Goal: Task Accomplishment & Management: Manage account settings

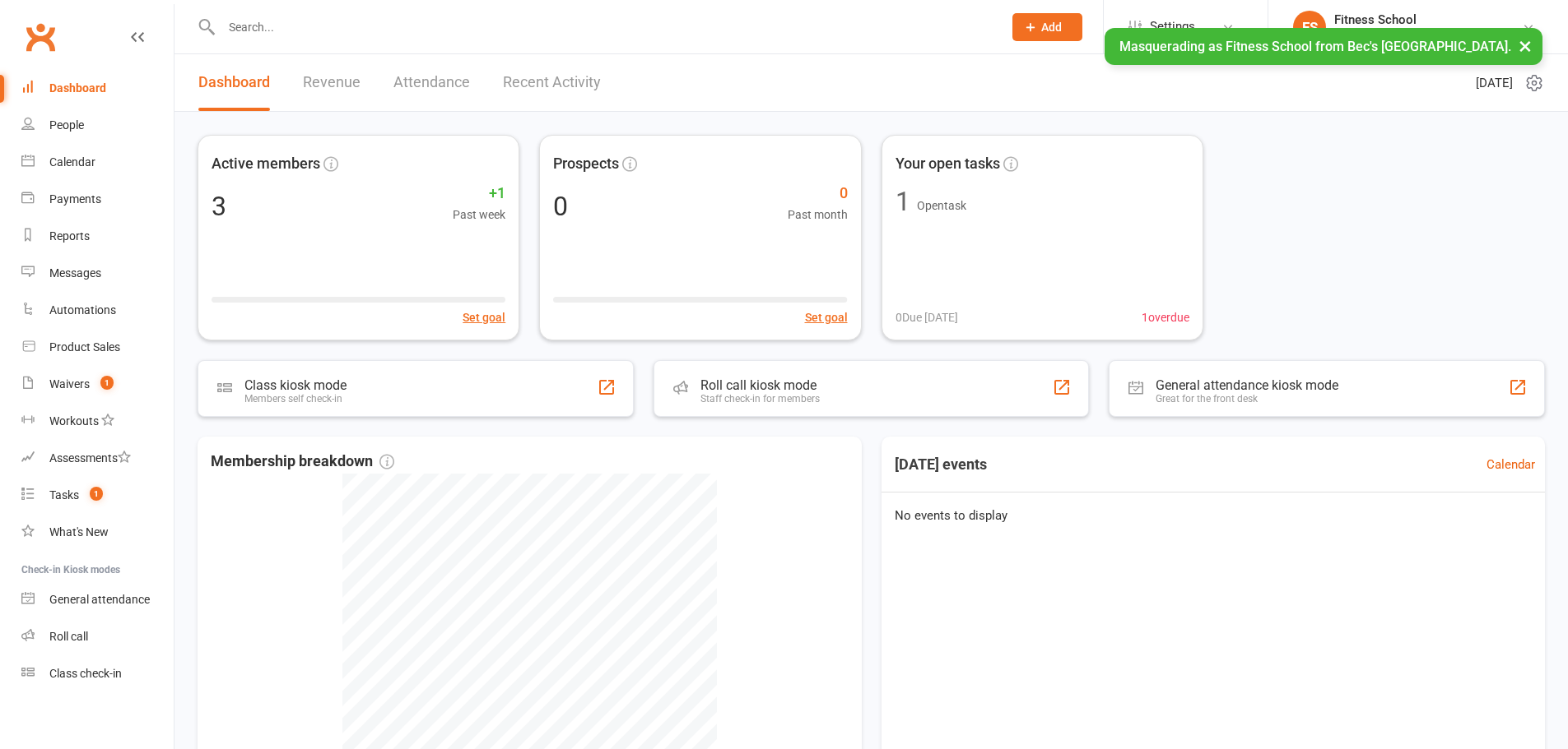
click at [1517, 44] on button "×" at bounding box center [1525, 45] width 29 height 35
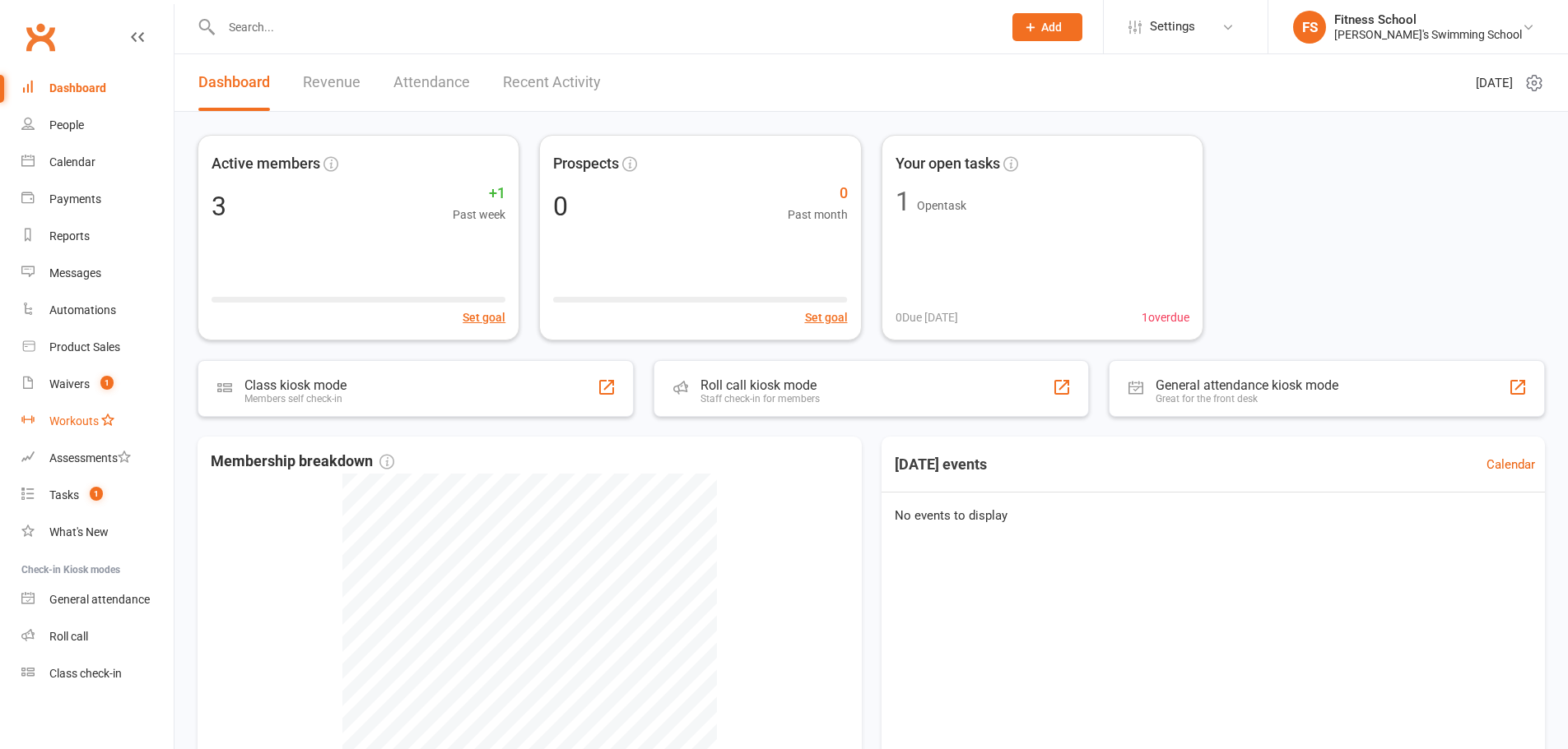
click at [64, 415] on div "Workouts" at bounding box center [75, 421] width 50 height 13
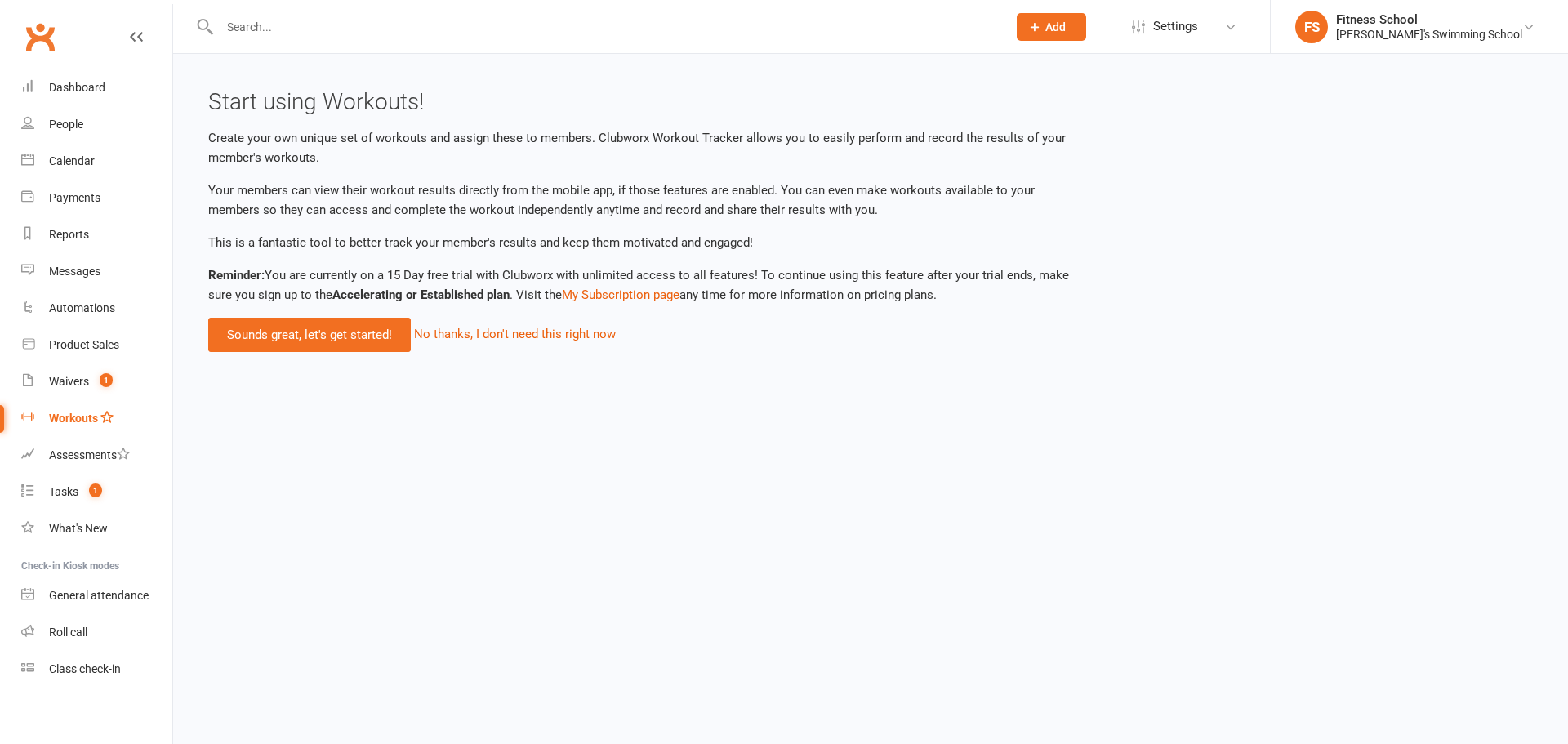
click at [347, 347] on link "Sounds great, let's get started!" at bounding box center [309, 334] width 202 height 34
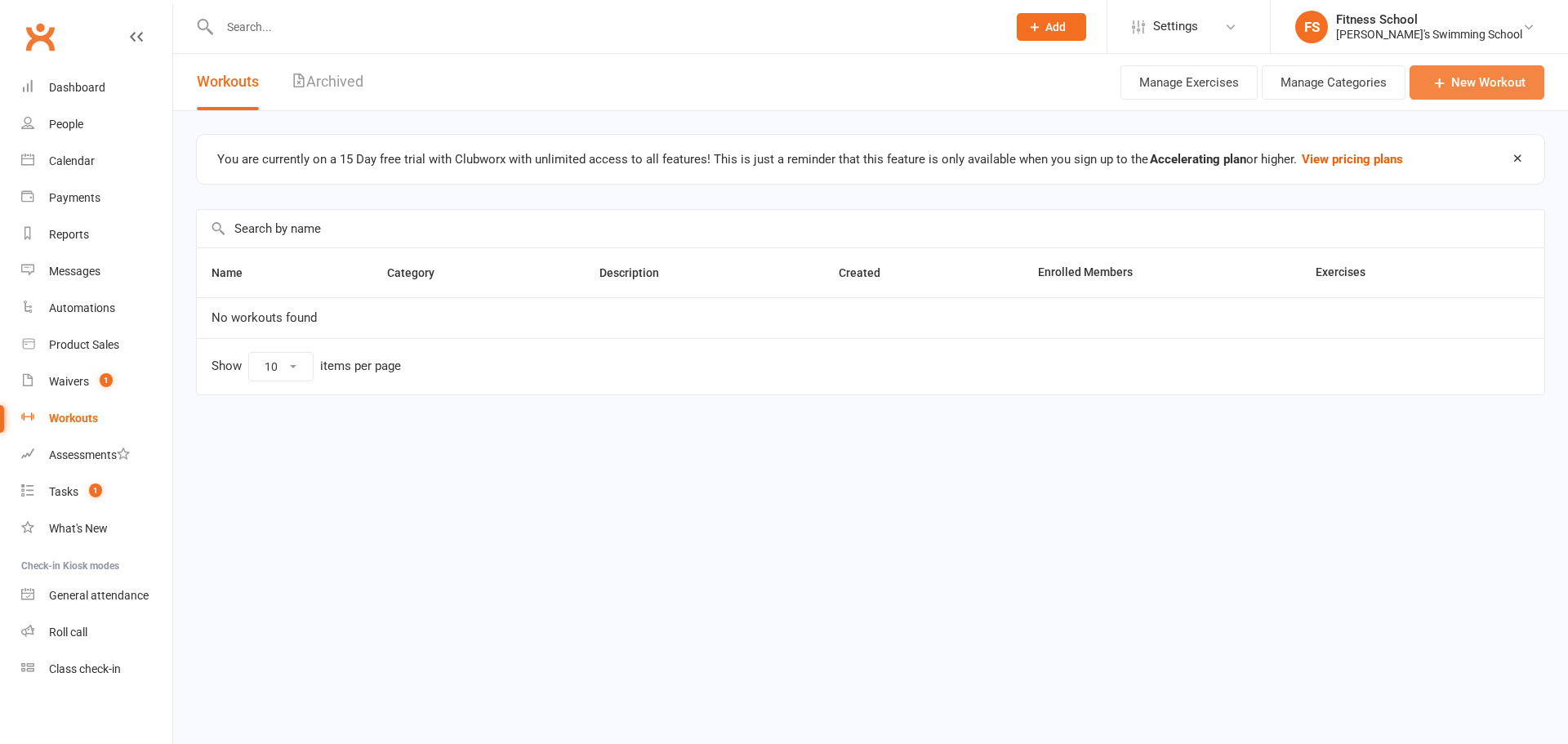
click at [1512, 95] on link "New Workout" at bounding box center [1477, 81] width 134 height 34
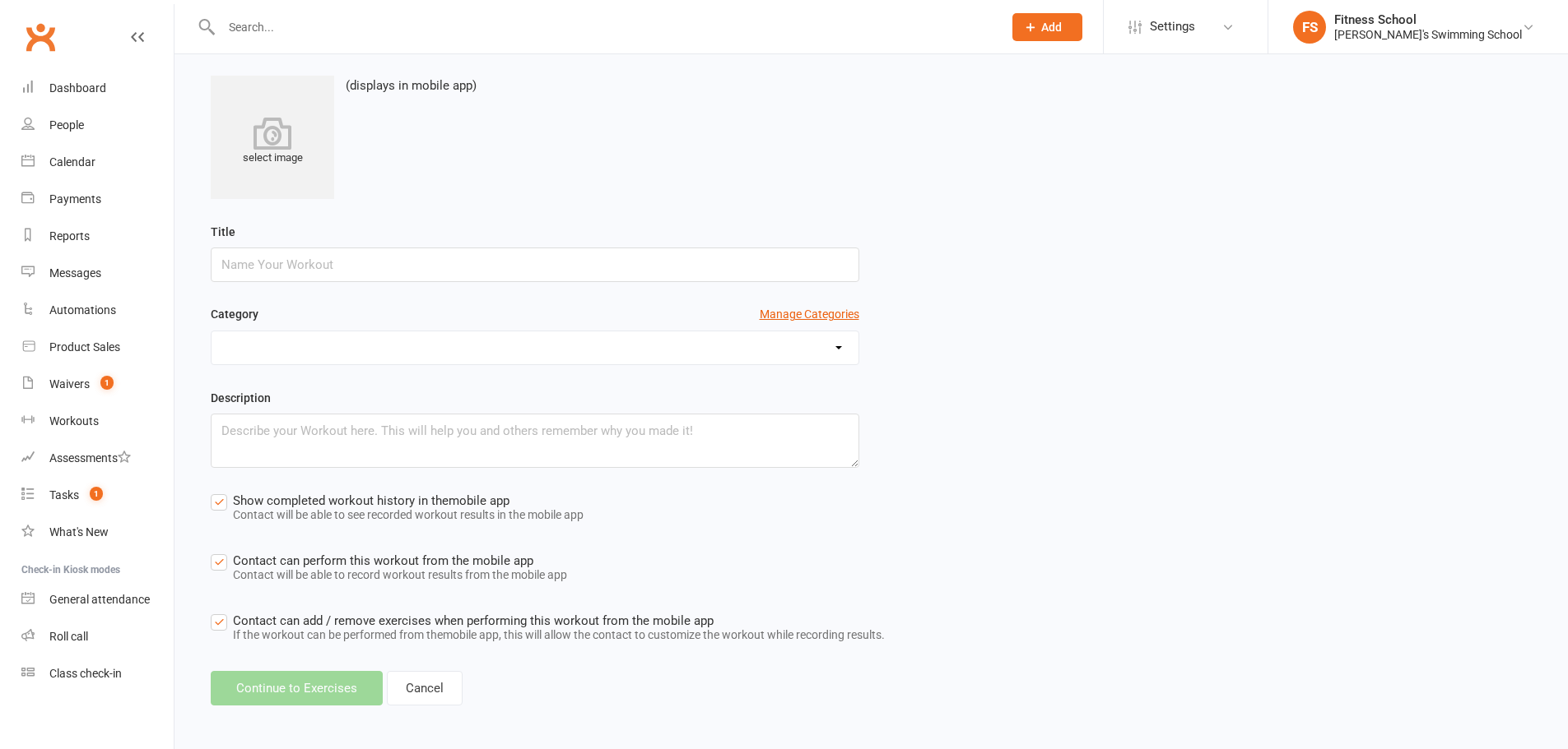
scroll to position [195, 0]
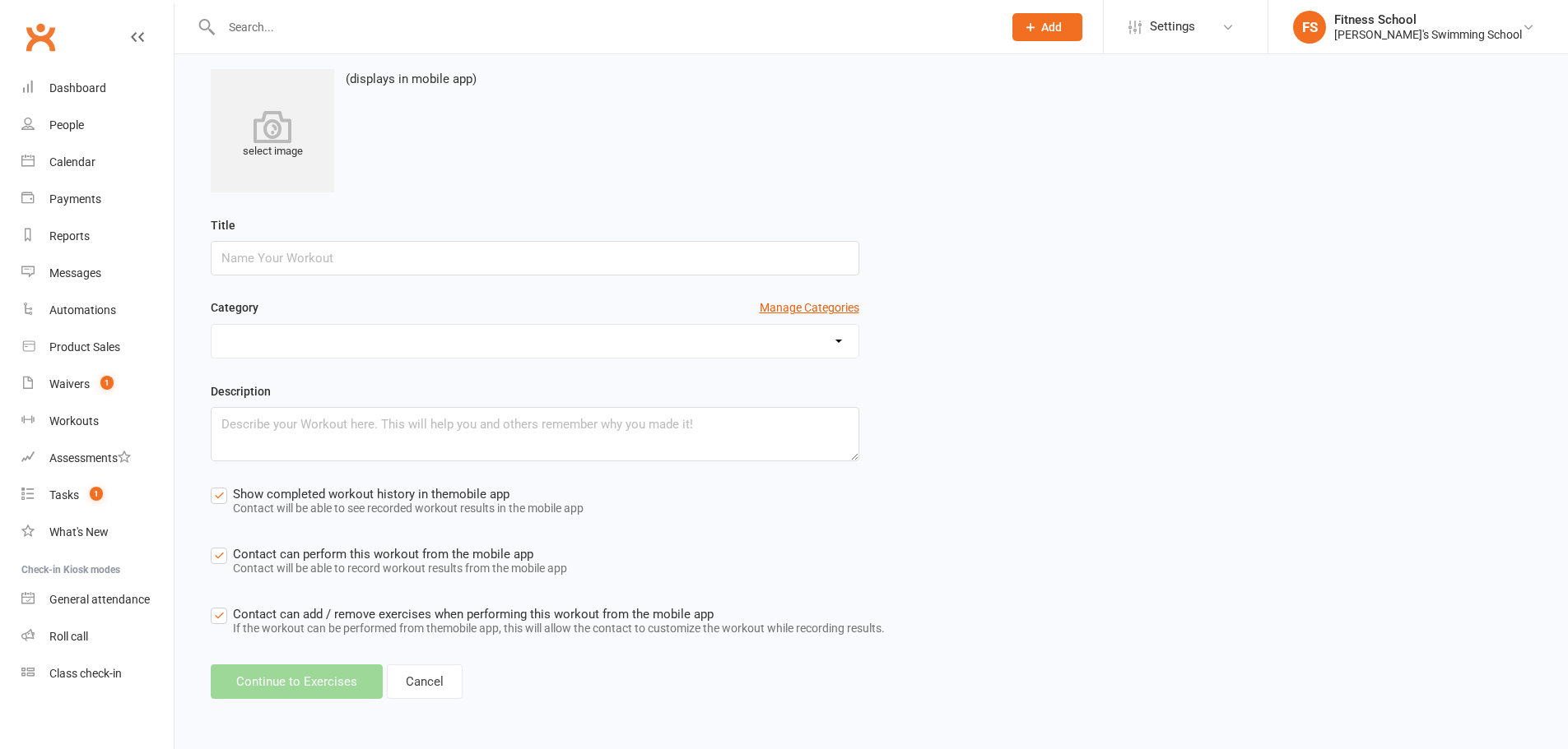
click at [433, 253] on input "text" at bounding box center [536, 258] width 649 height 34
type input "Test"
click at [395, 325] on select at bounding box center [535, 342] width 647 height 33
click at [796, 303] on button "Manage Categories" at bounding box center [809, 308] width 100 height 18
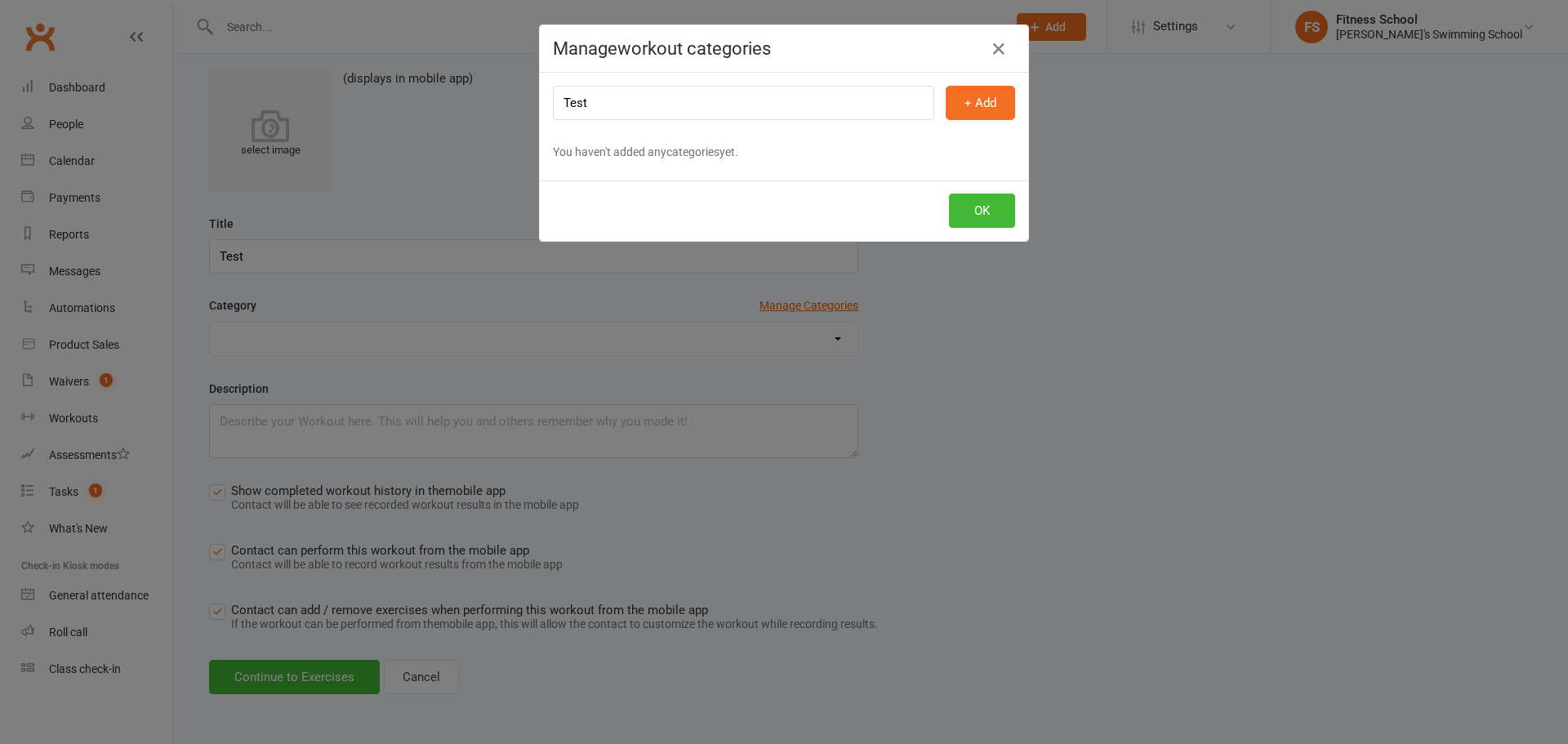
type input "Test"
click at [982, 102] on button "+ Add" at bounding box center [981, 102] width 70 height 34
click at [987, 202] on button "OK" at bounding box center [982, 210] width 66 height 34
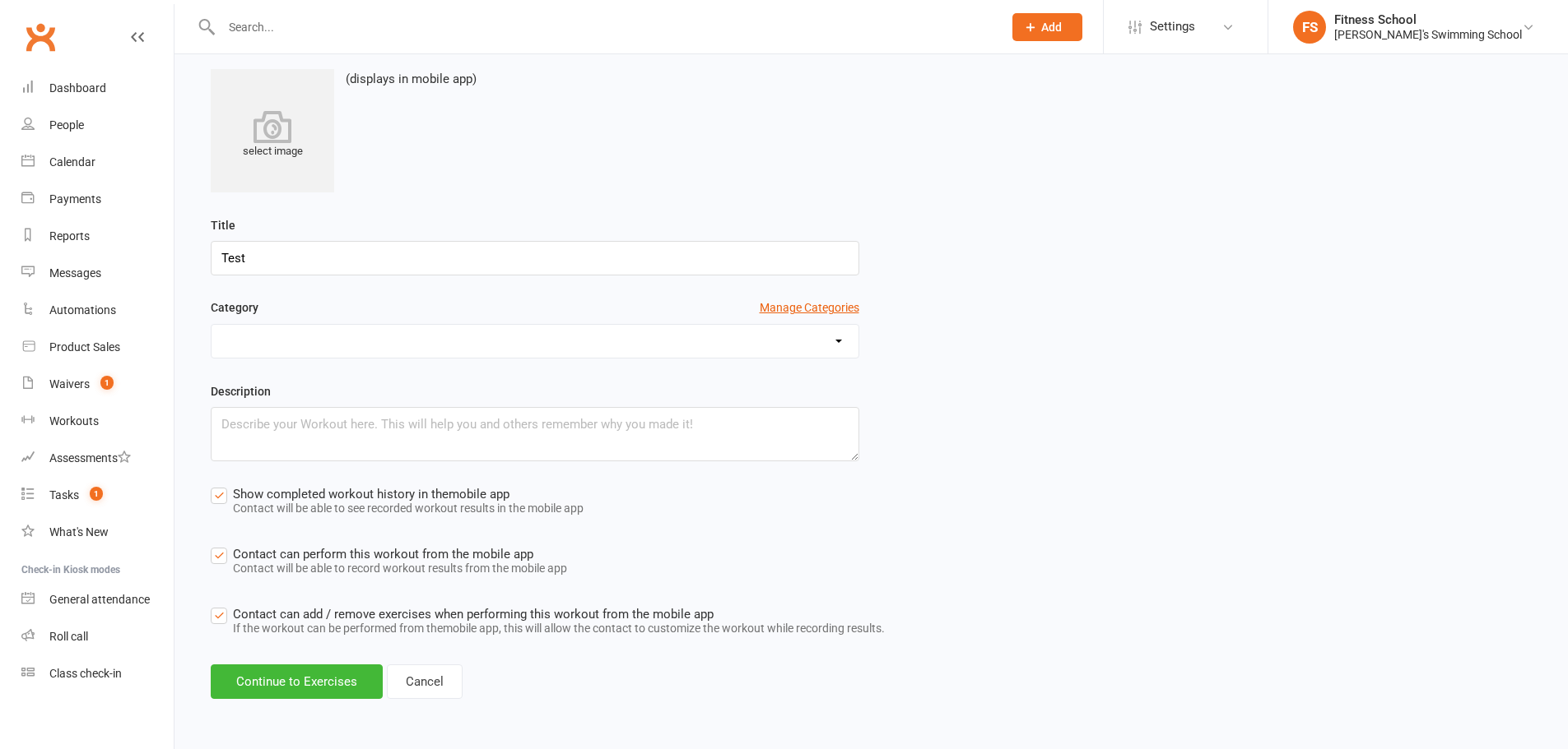
click at [816, 355] on div "Test" at bounding box center [536, 341] width 649 height 34
drag, startPoint x: 816, startPoint y: 340, endPoint x: 807, endPoint y: 347, distance: 11.4
click at [816, 340] on select "Test" at bounding box center [535, 342] width 647 height 33
select select "39"
click at [211, 325] on select "Test" at bounding box center [535, 342] width 647 height 33
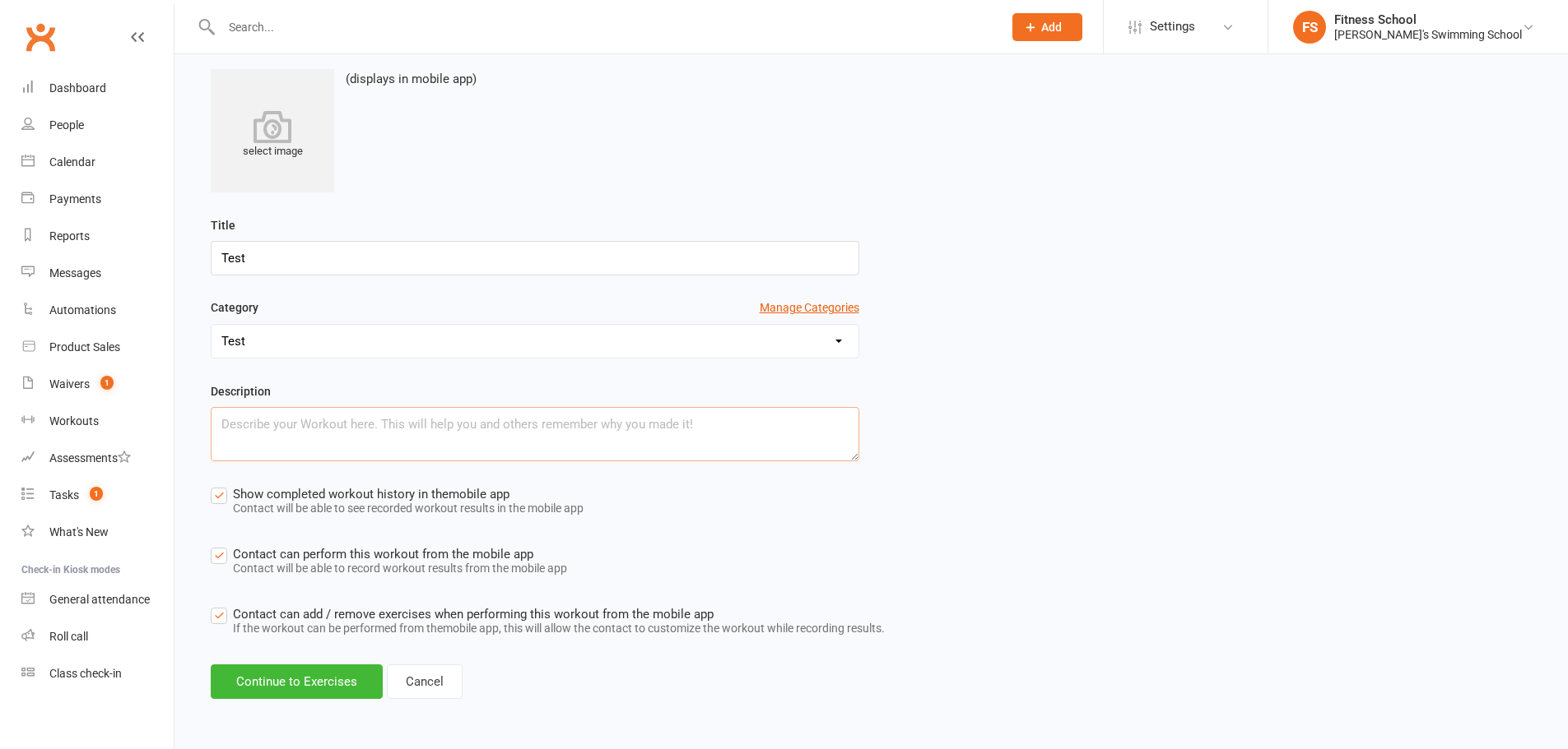
click at [632, 428] on textarea at bounding box center [536, 434] width 649 height 54
type textarea "Test"
click at [312, 673] on button "Continue to Exercises" at bounding box center [297, 681] width 172 height 34
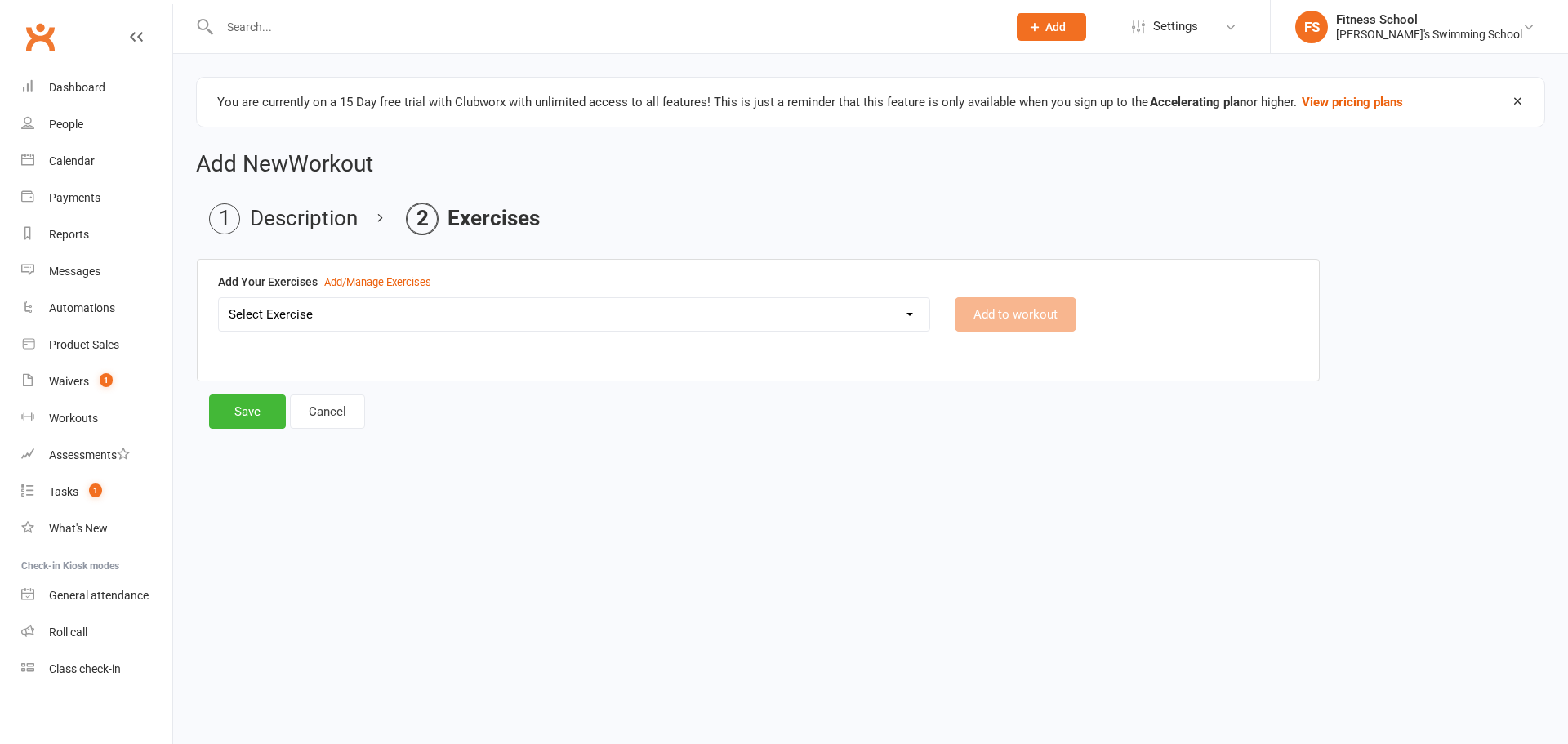
click at [417, 303] on select "Select Exercise" at bounding box center [574, 315] width 711 height 33
click at [219, 298] on select "Select Exercise" at bounding box center [574, 315] width 711 height 33
click at [413, 280] on div "Add/Manage Exercises" at bounding box center [377, 283] width 107 height 17
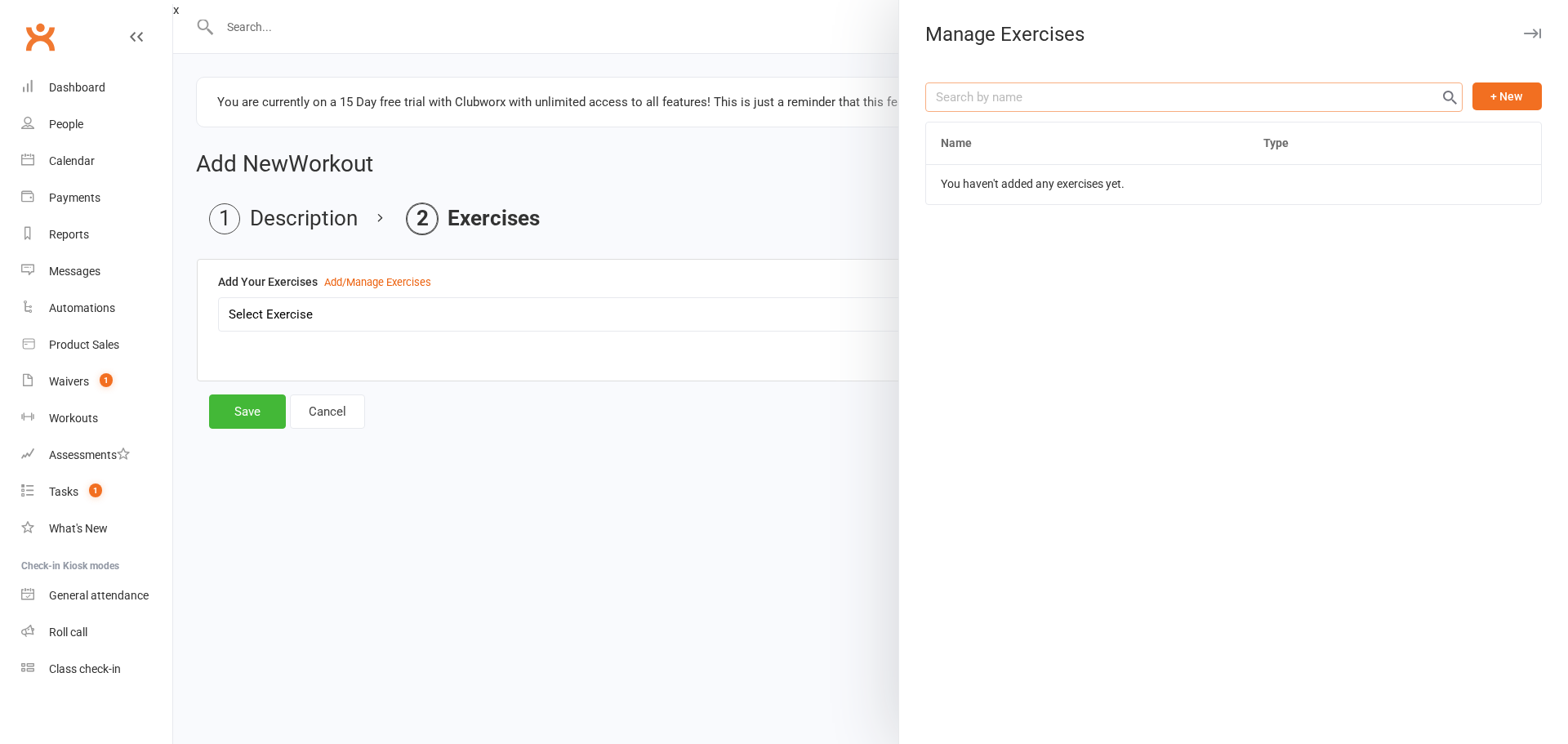
click at [1042, 89] on input "text" at bounding box center [1194, 97] width 537 height 29
type input "Test"
click at [1520, 108] on button "+ New" at bounding box center [1508, 96] width 70 height 27
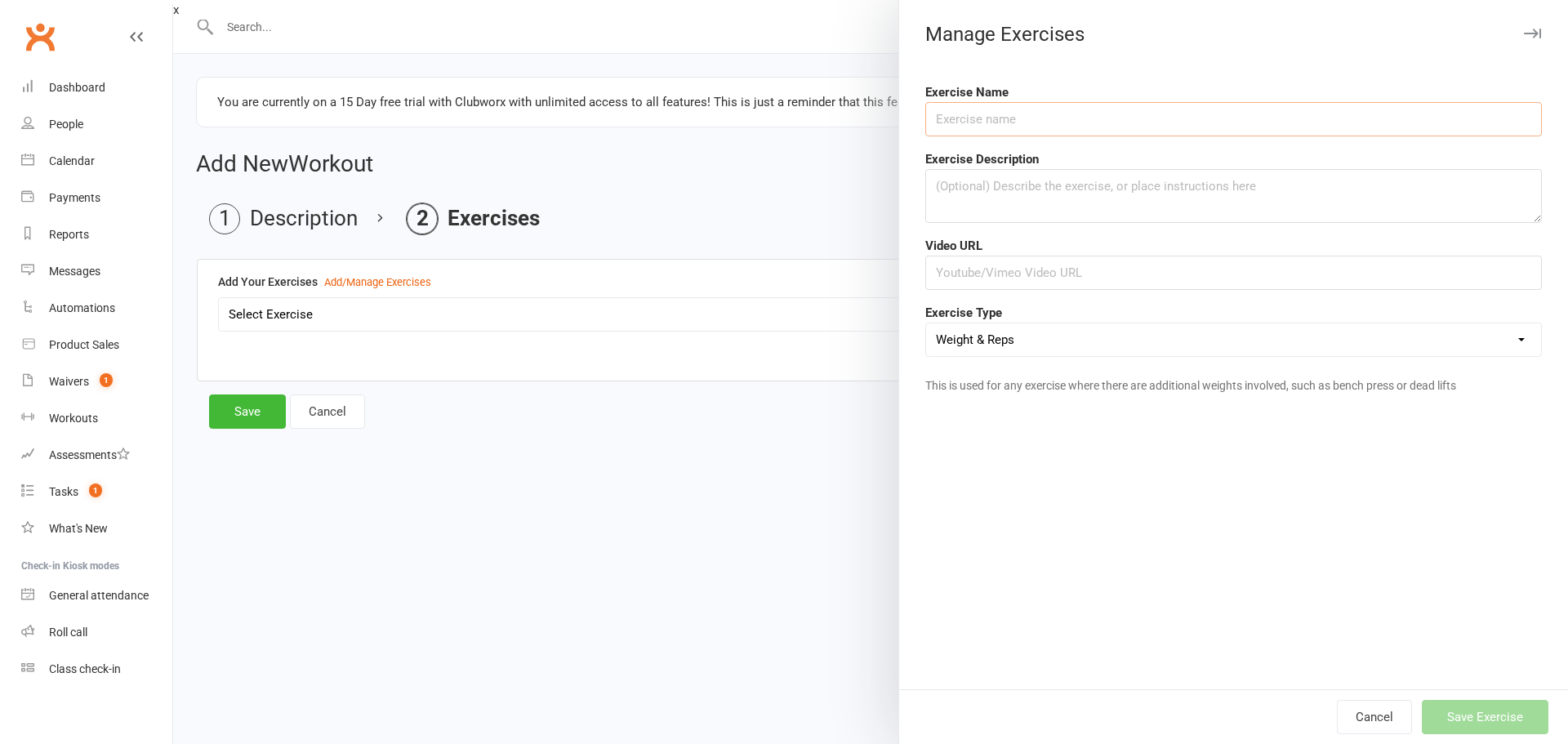
click at [1015, 112] on input "text" at bounding box center [1234, 119] width 617 height 34
drag, startPoint x: 927, startPoint y: 114, endPoint x: 913, endPoint y: 114, distance: 14.0
click at [913, 114] on div "Exercise Name Test" at bounding box center [1233, 109] width 641 height 54
paste input "6343"
type input "Test"
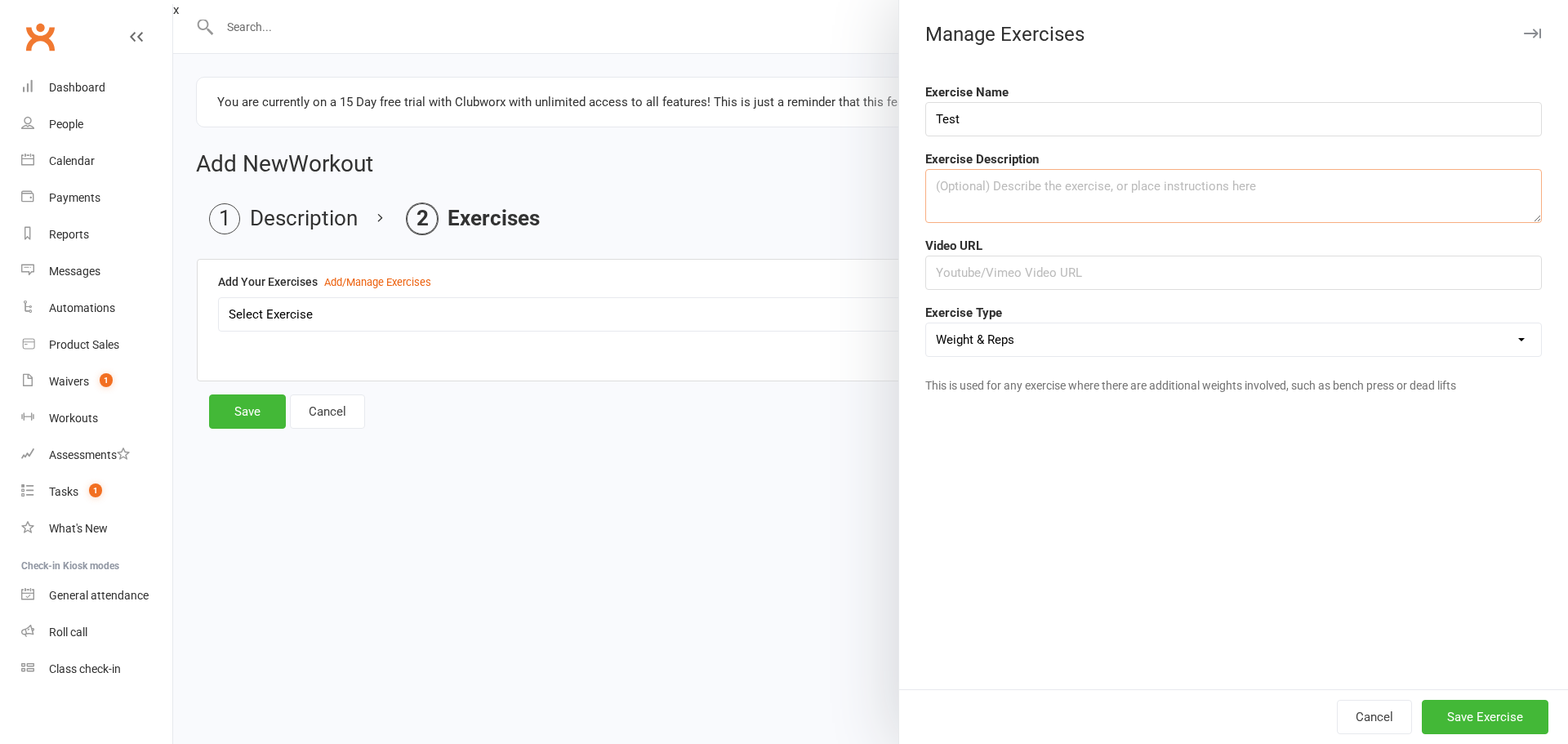
click at [1081, 189] on textarea at bounding box center [1234, 196] width 617 height 54
paste textarea "Test"
type textarea "Test"
click at [1063, 273] on input "text" at bounding box center [1234, 272] width 617 height 34
click at [1470, 703] on button "Save Exercise" at bounding box center [1485, 717] width 126 height 34
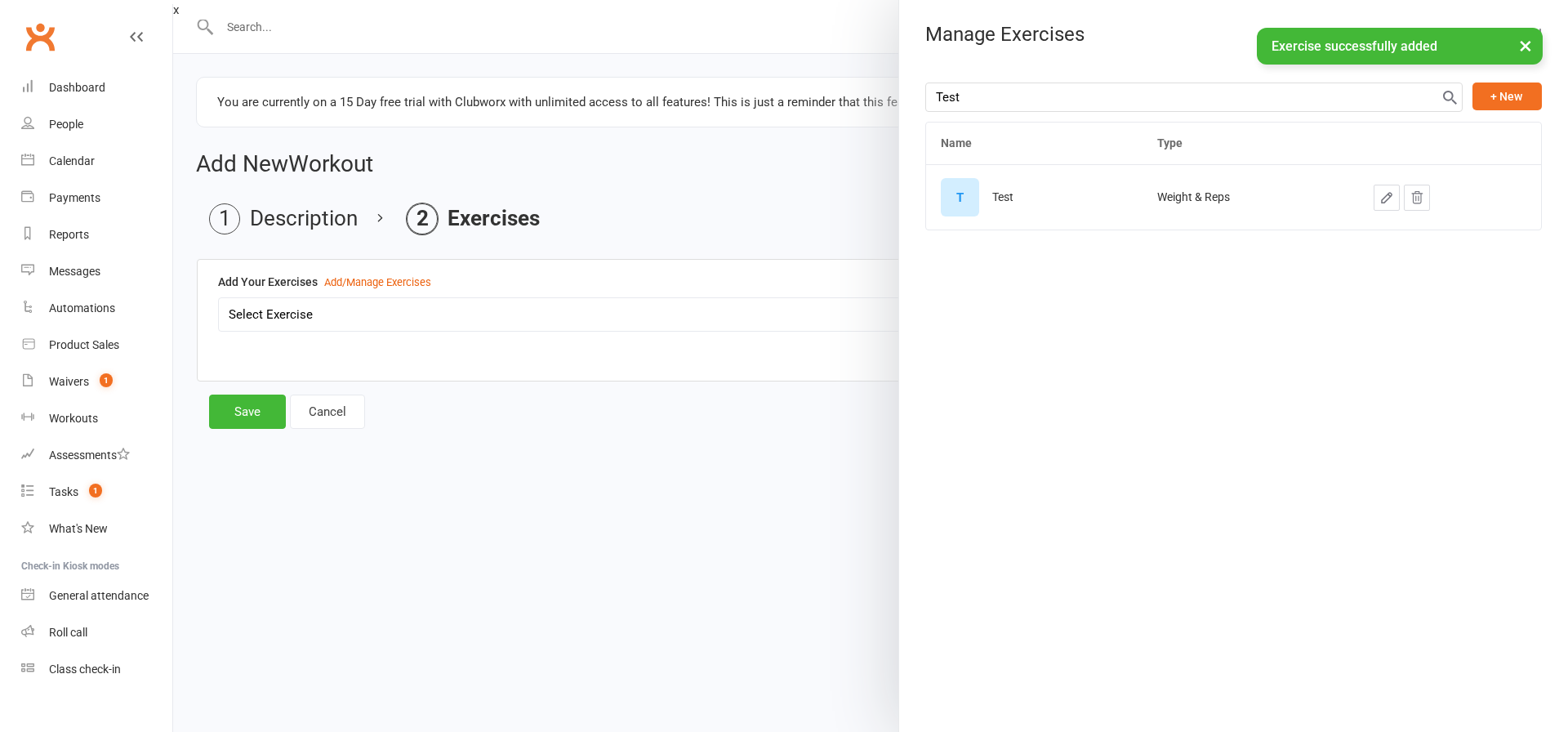
click at [801, 434] on div at bounding box center [870, 366] width 1395 height 732
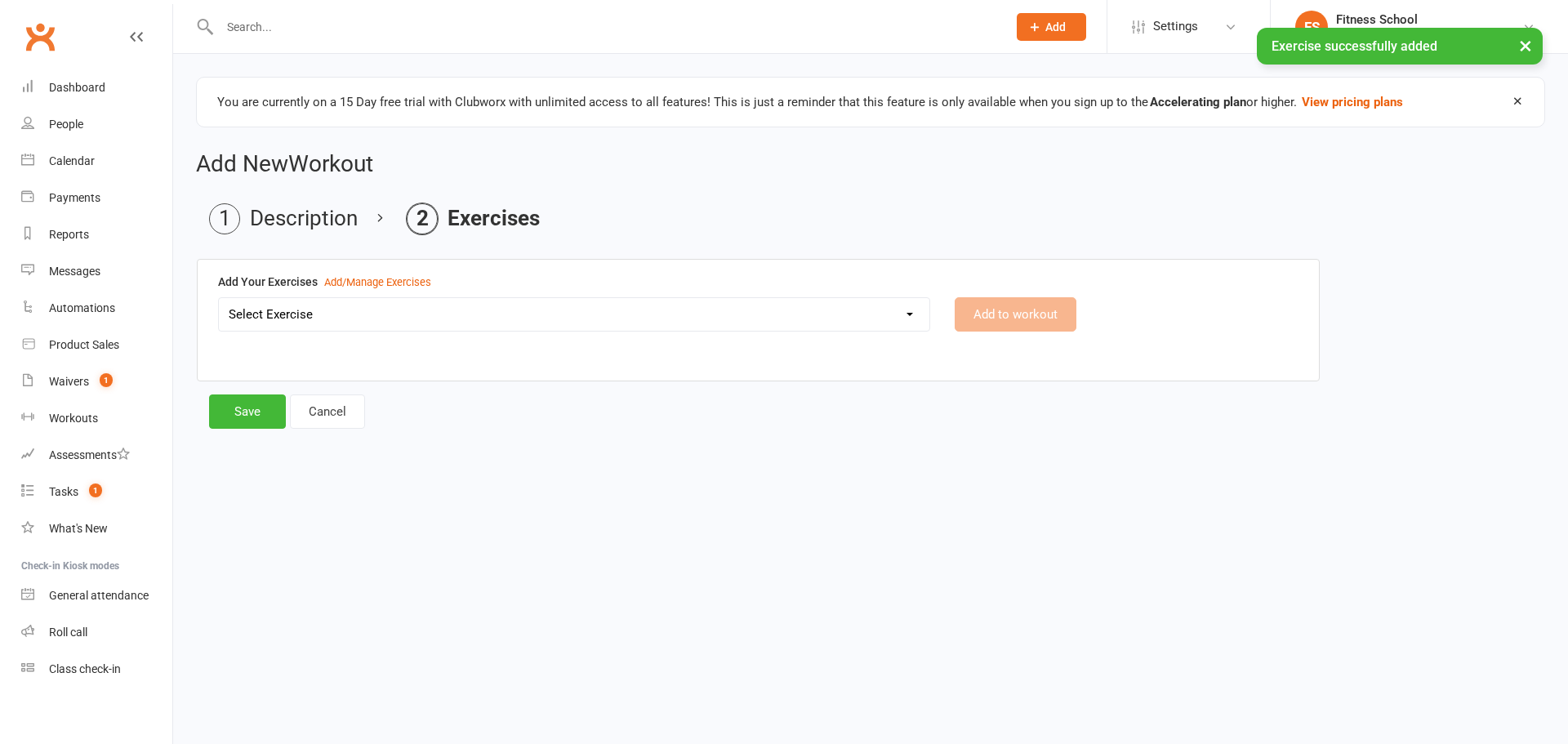
click at [627, 307] on select "Select Exercise Test" at bounding box center [574, 315] width 711 height 33
select select "419"
click at [219, 298] on select "Select Exercise Test" at bounding box center [574, 315] width 711 height 33
click at [996, 313] on button "Add to workout" at bounding box center [1015, 314] width 122 height 34
select select
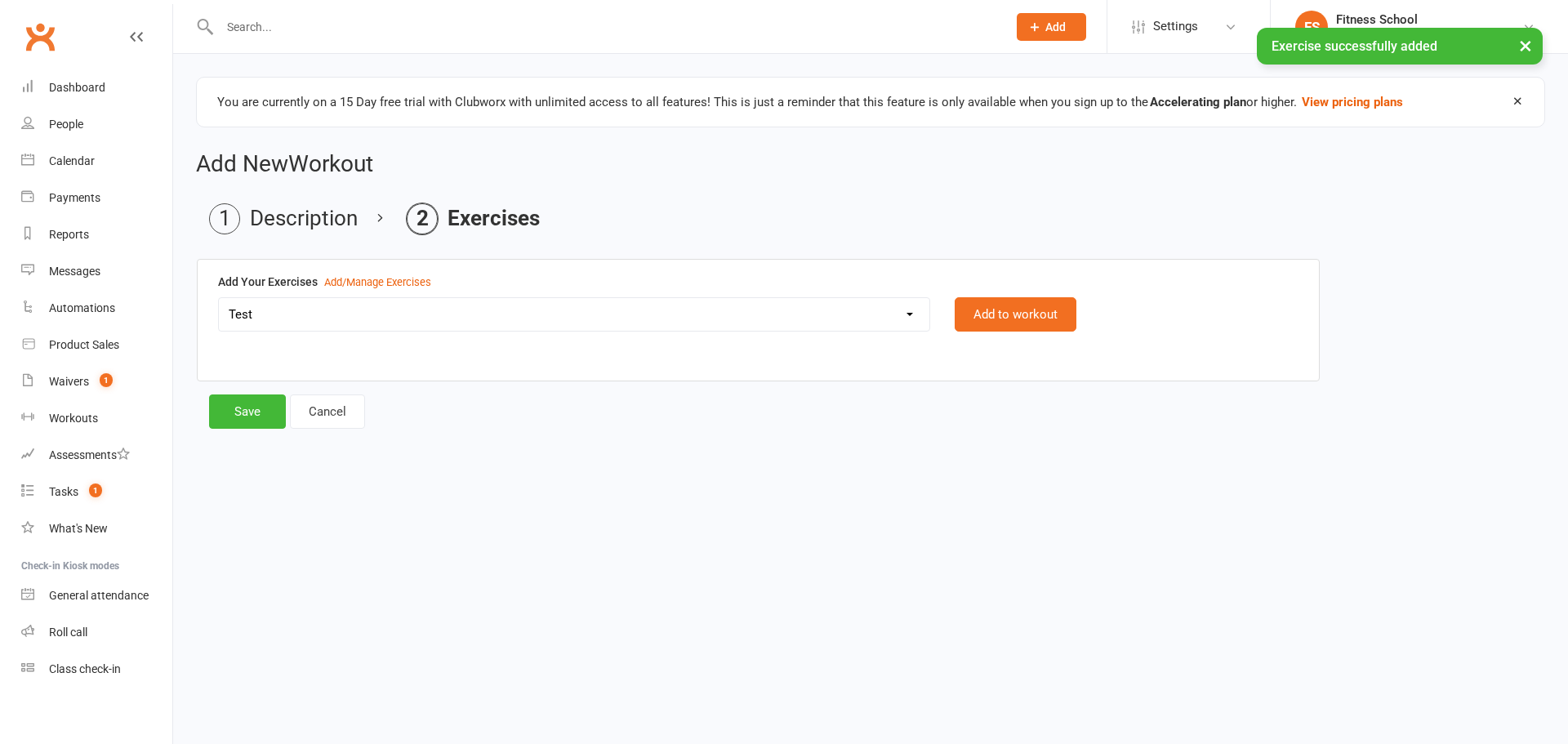
select select "Kilograms"
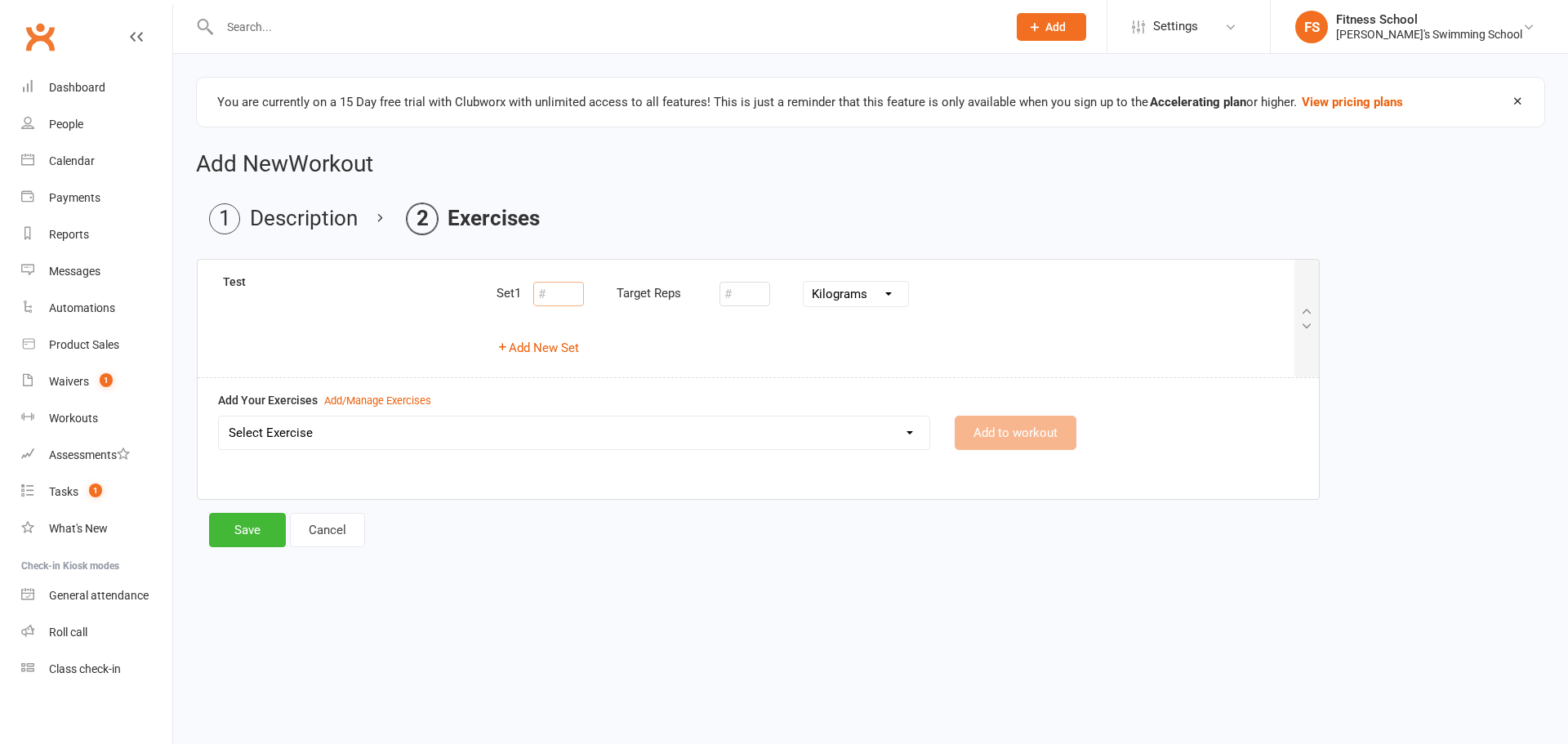
click at [575, 301] on input "number" at bounding box center [558, 294] width 50 height 25
click at [753, 292] on input "number" at bounding box center [745, 294] width 50 height 25
drag, startPoint x: 586, startPoint y: 278, endPoint x: 572, endPoint y: 288, distance: 17.2
click at [585, 278] on div "Target Reps" at bounding box center [613, 295] width 160 height 33
click at [562, 296] on input "number" at bounding box center [558, 294] width 50 height 25
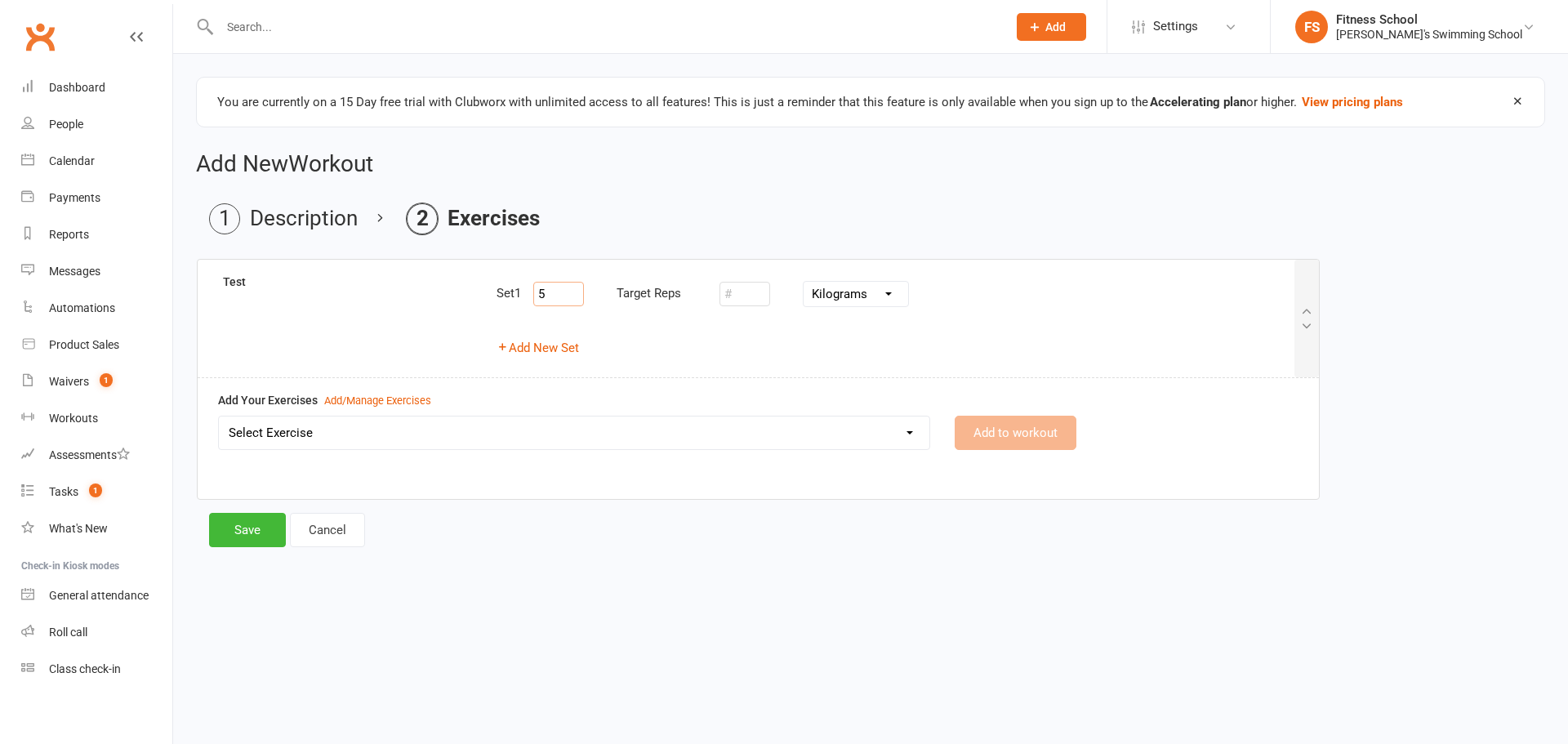
click at [745, 308] on div "Pounds Grams Kilograms" at bounding box center [814, 294] width 189 height 34
type input "5"
click at [746, 302] on input "number" at bounding box center [745, 294] width 50 height 25
click at [879, 297] on select "Pounds Grams Kilograms" at bounding box center [856, 294] width 104 height 25
click at [749, 287] on input "number" at bounding box center [745, 294] width 50 height 25
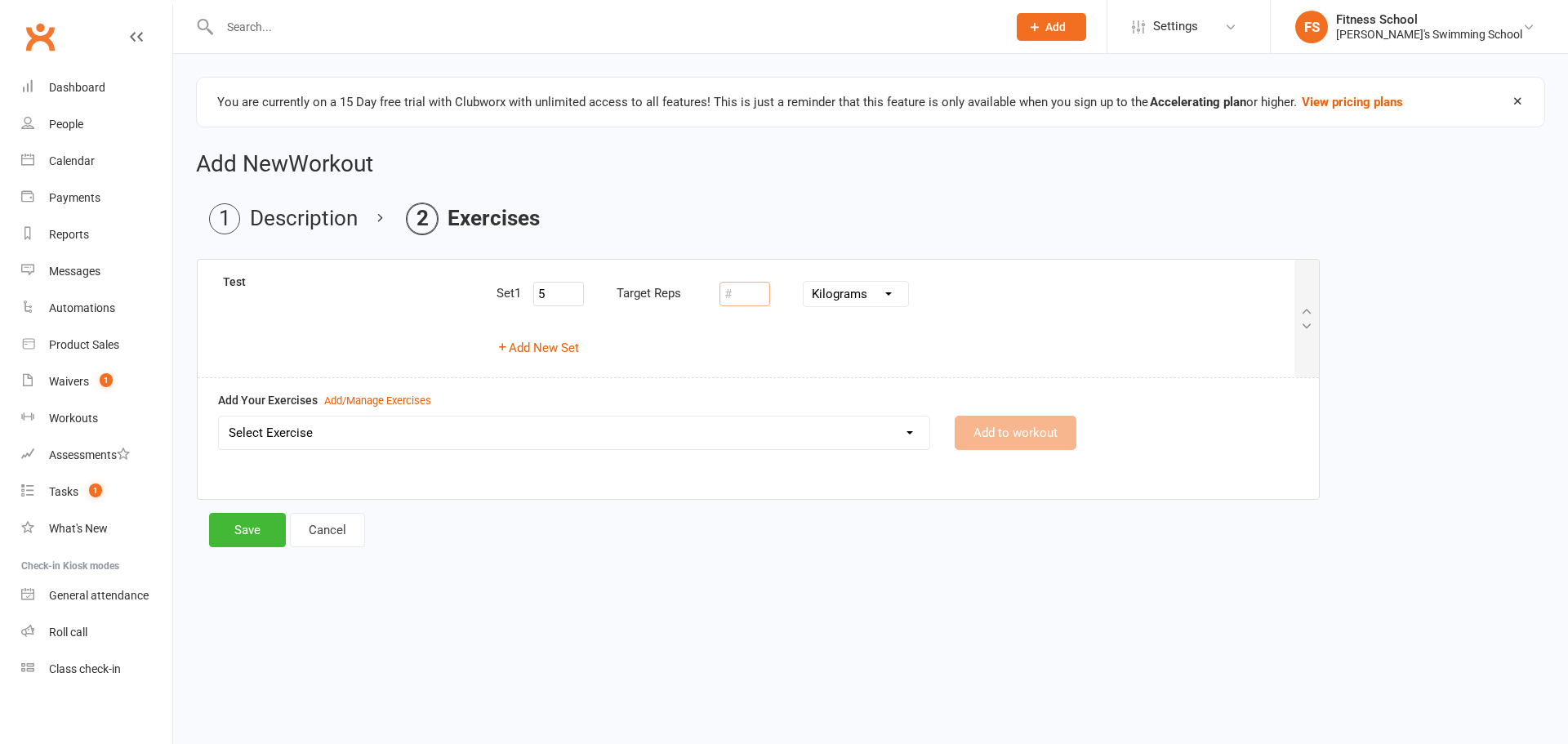
type input "3"
type input "5"
click at [423, 455] on div "Select Exercise Test Add to workout" at bounding box center [758, 444] width 1105 height 57
click at [434, 436] on select "Select Exercise Test" at bounding box center [574, 433] width 711 height 33
select select "419"
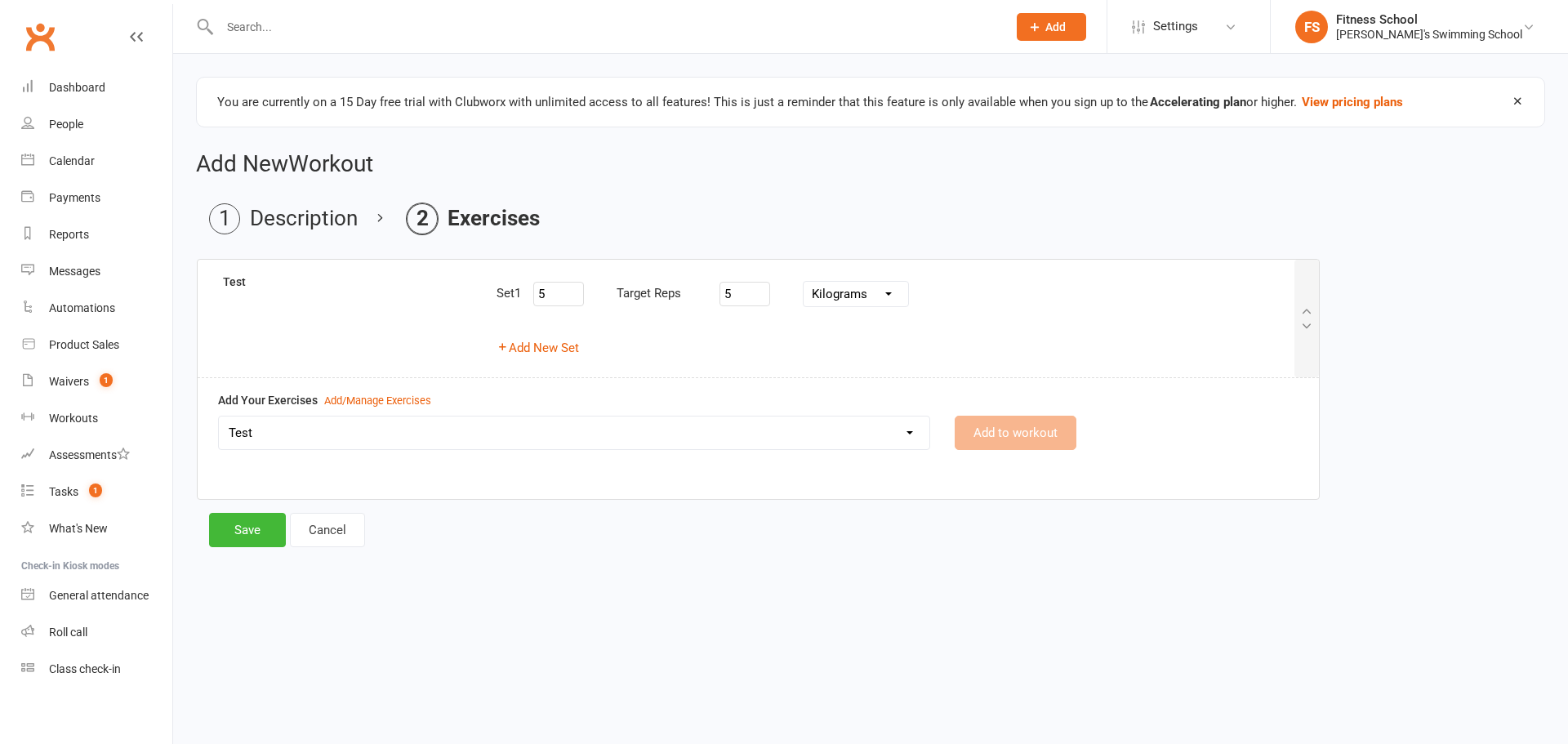
click at [219, 416] on select "Select Exercise Test" at bounding box center [574, 433] width 711 height 33
click at [1011, 427] on button "Add to workout" at bounding box center [1015, 432] width 122 height 34
select select
select select "Kilograms"
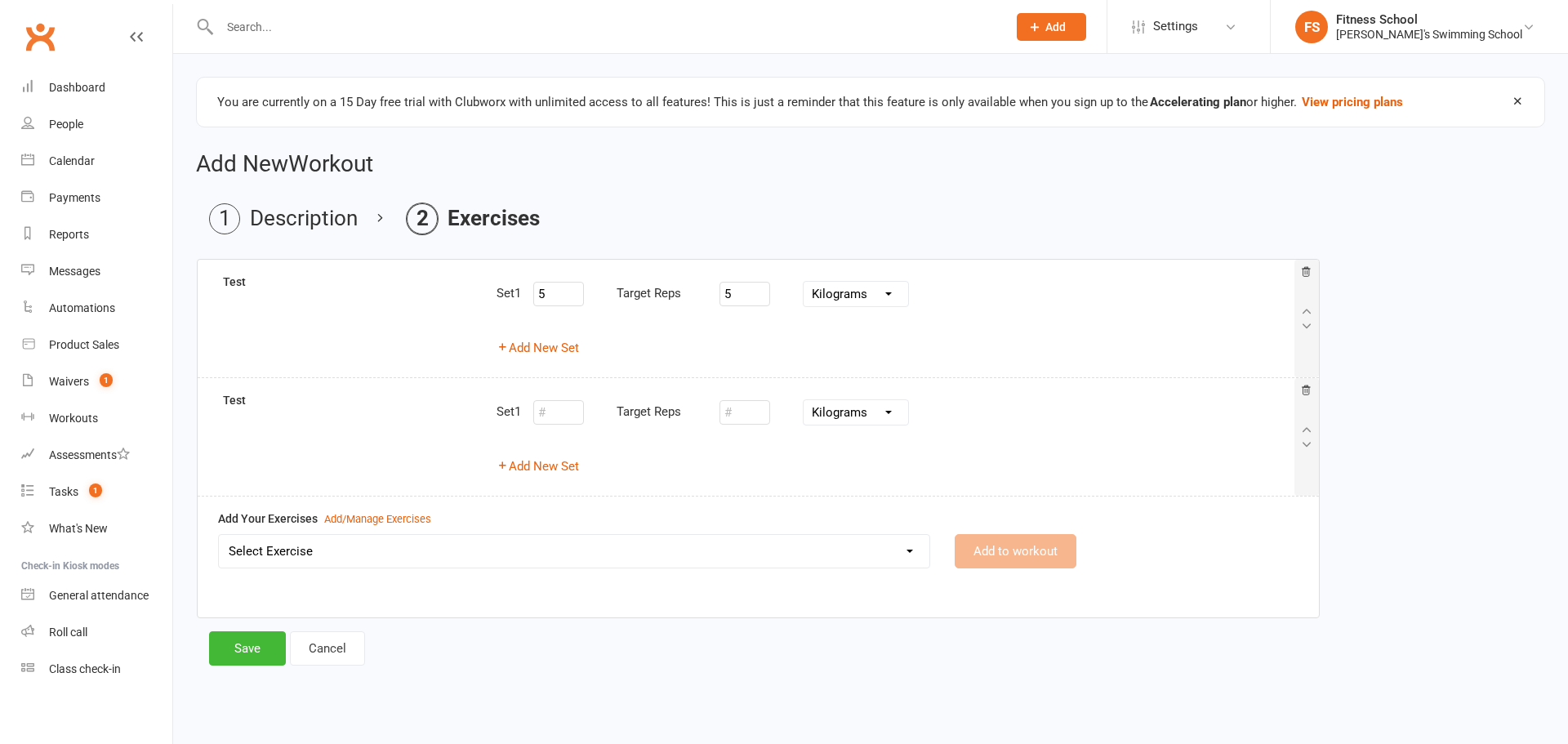
click at [1306, 391] on icon at bounding box center [1305, 391] width 11 height 11
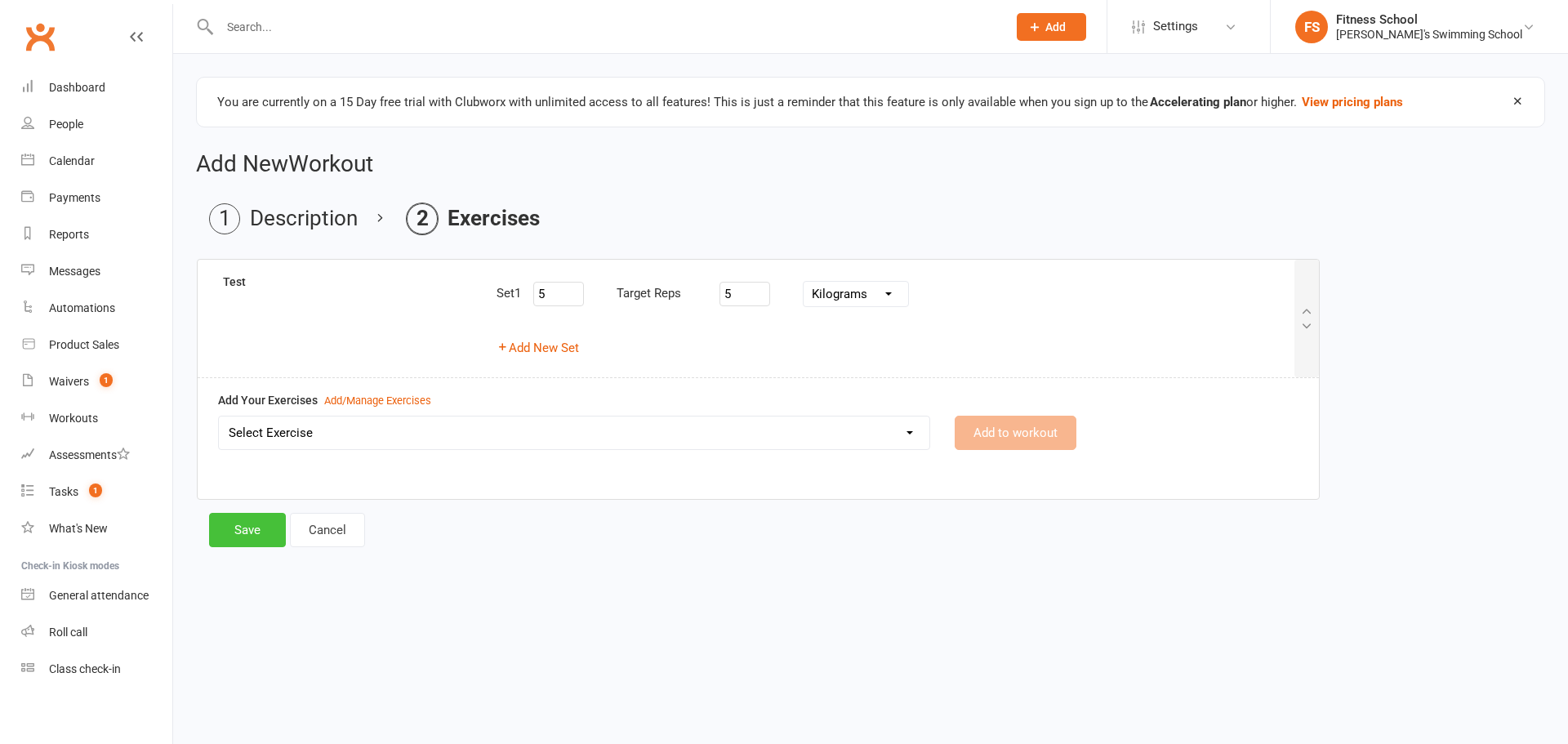
click at [252, 516] on button "Save" at bounding box center [248, 530] width 77 height 34
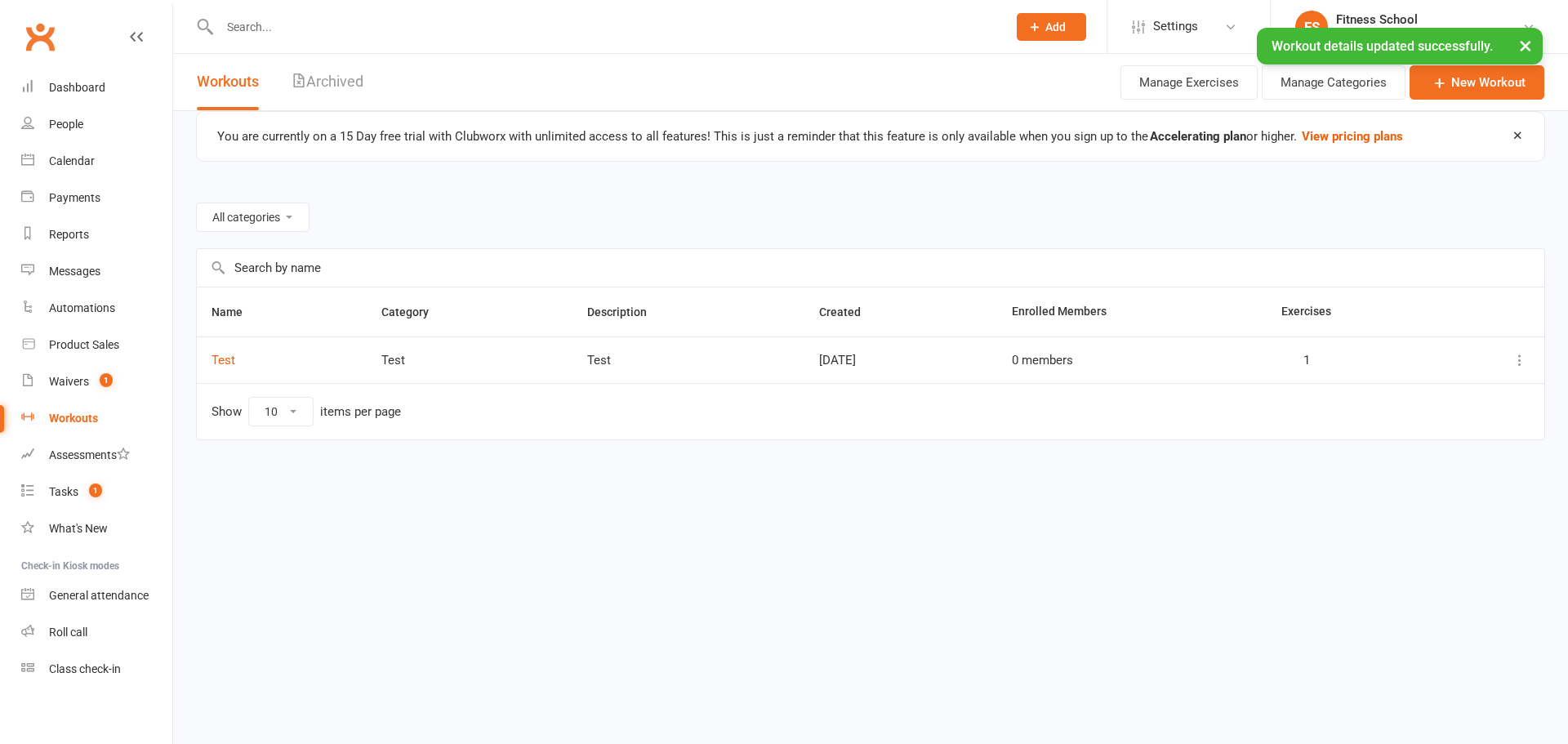
click at [1530, 363] on td at bounding box center [1491, 360] width 106 height 47
click at [1526, 362] on icon at bounding box center [1520, 361] width 16 height 16
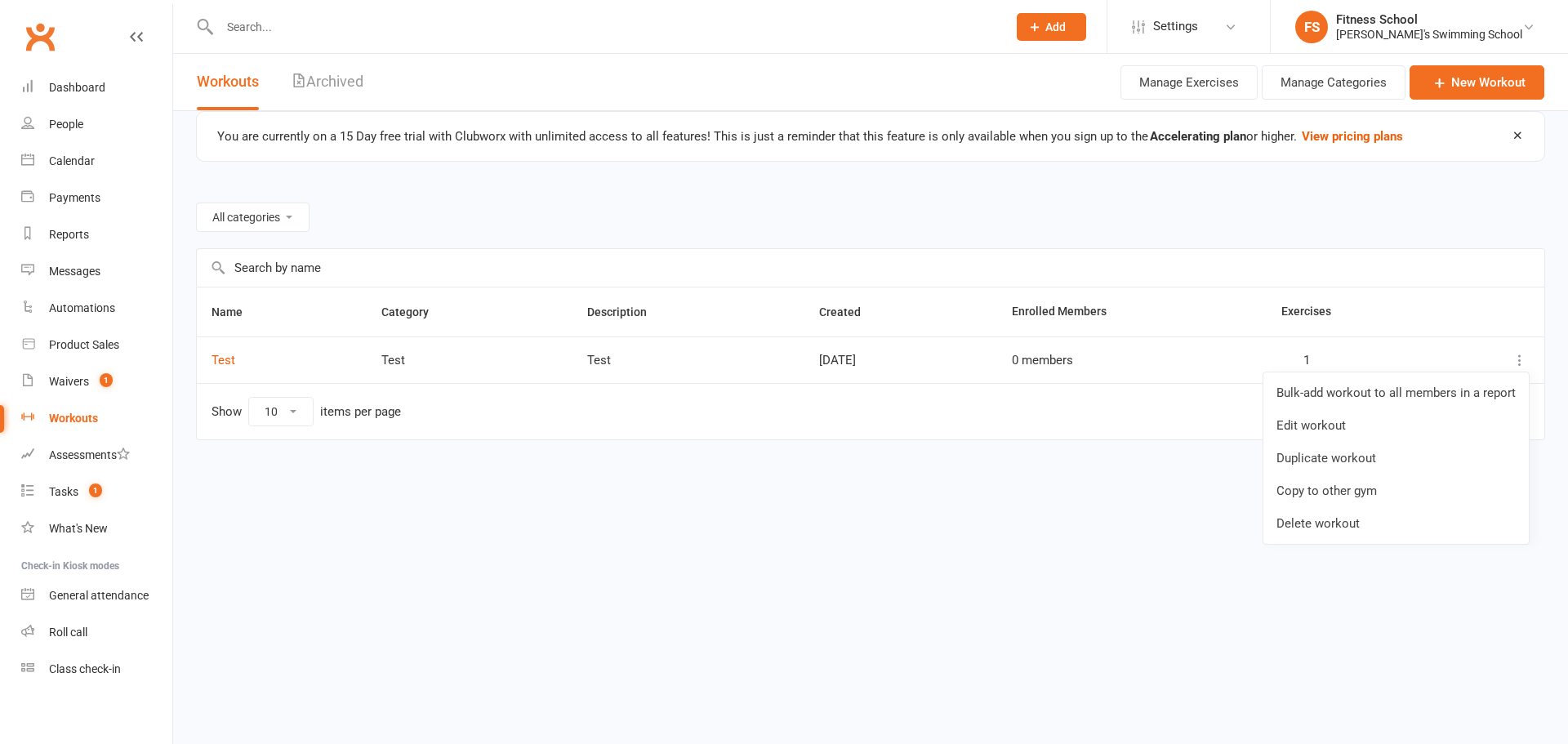
click at [1276, 394] on link "Bulk-add workout to all members in a report" at bounding box center [1396, 394] width 265 height 33
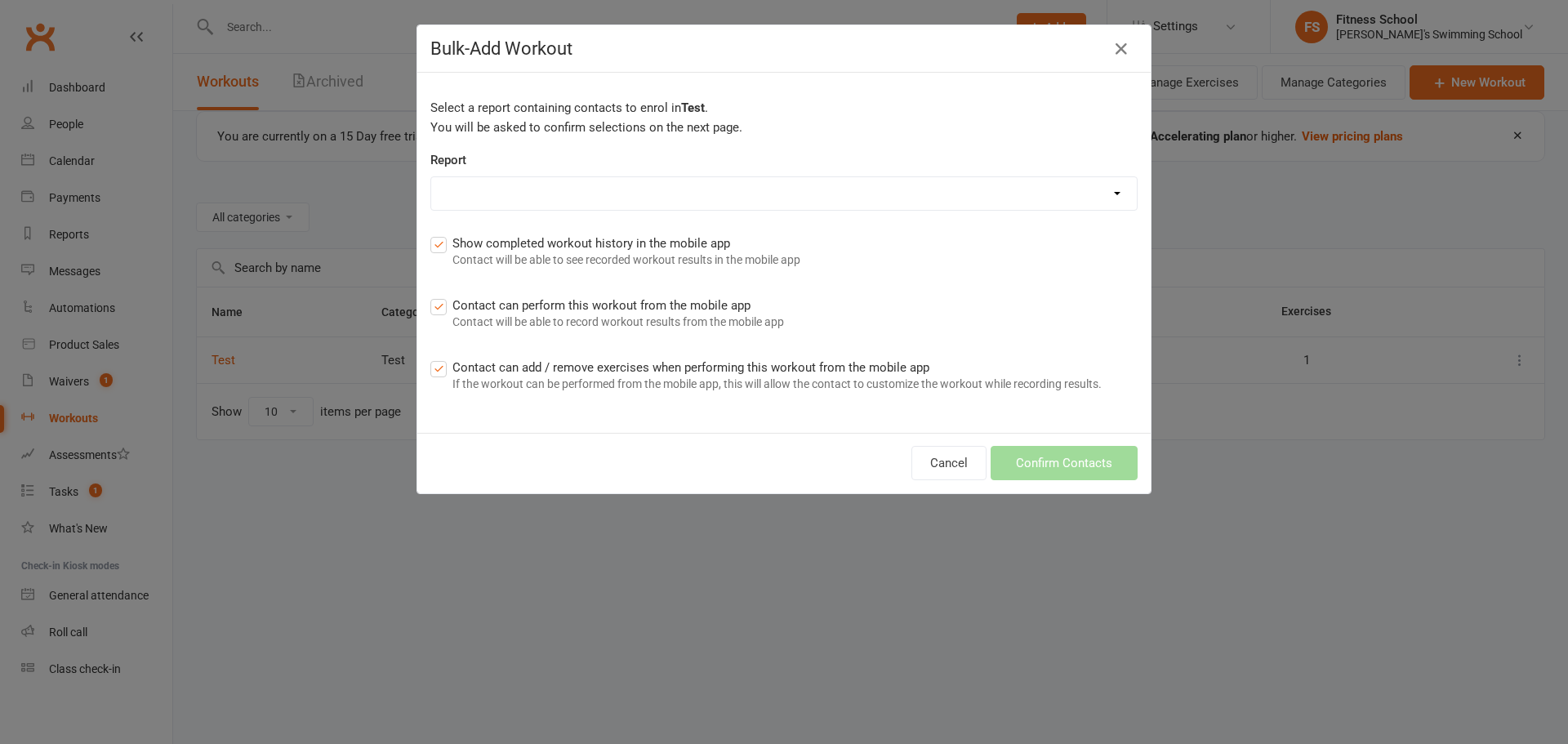
click at [1128, 62] on div "Bulk-Add Workout" at bounding box center [784, 49] width 734 height 48
click at [1120, 47] on icon "button" at bounding box center [1121, 49] width 19 height 19
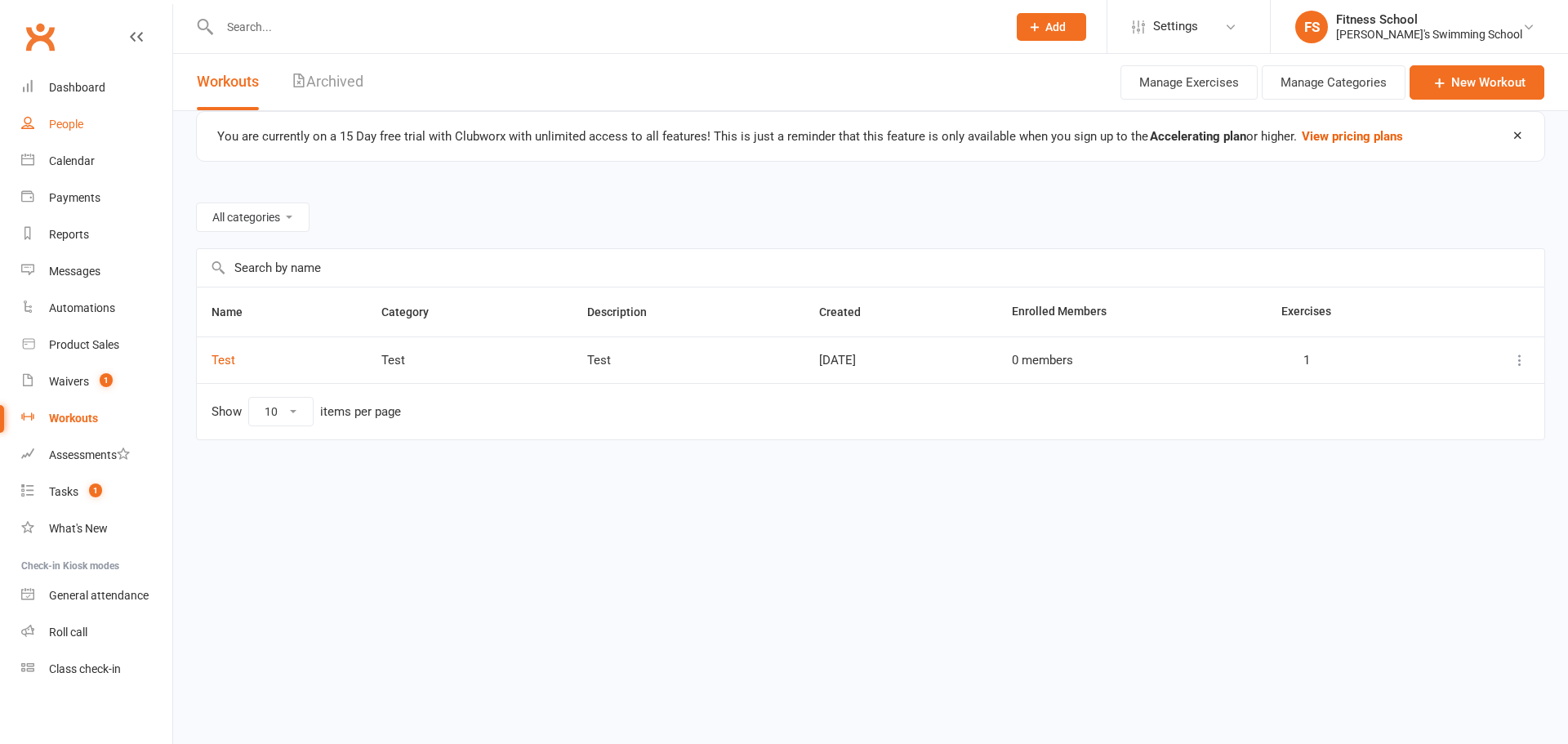
click at [71, 125] on div "People" at bounding box center [66, 124] width 34 height 13
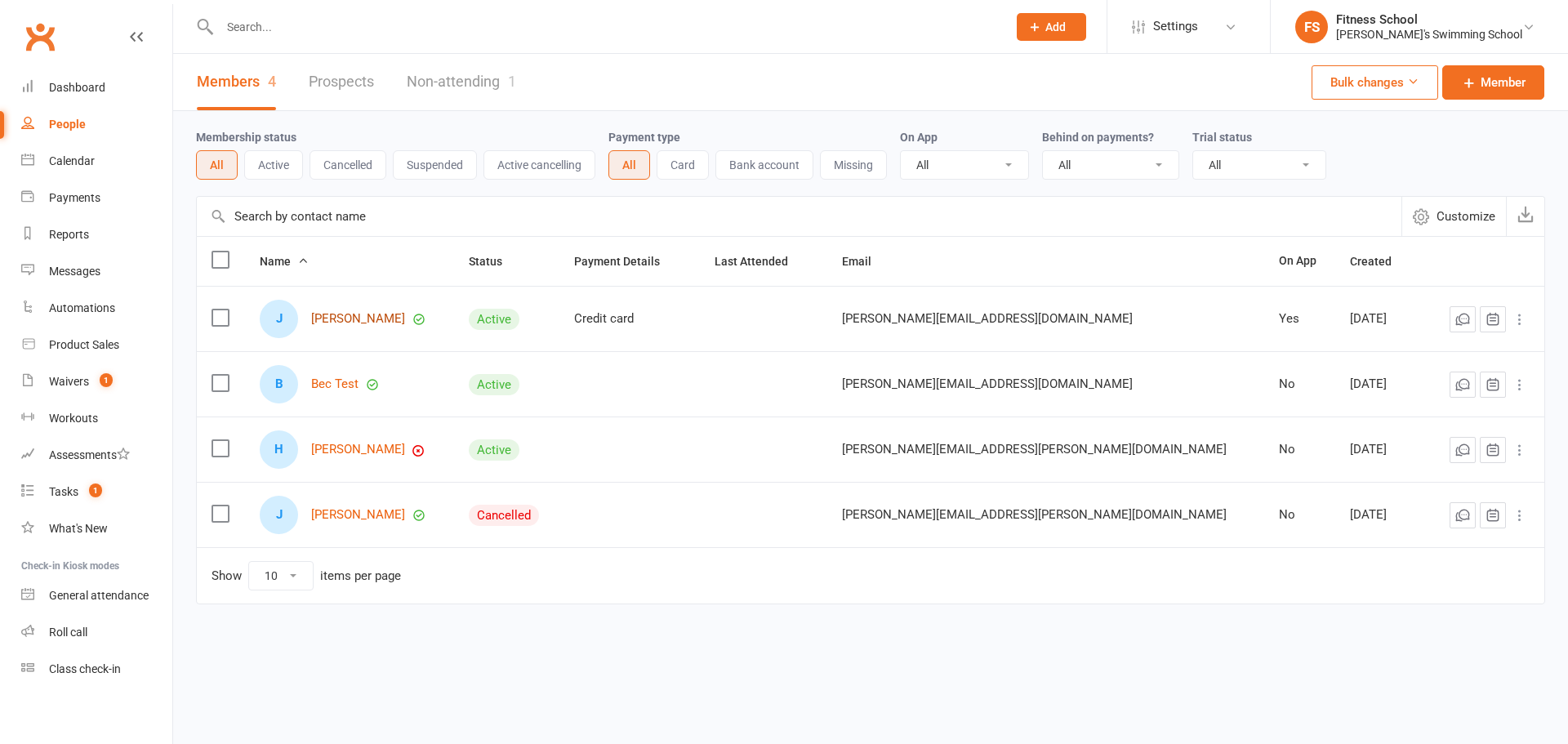
click at [347, 318] on link "[PERSON_NAME]" at bounding box center [358, 318] width 94 height 14
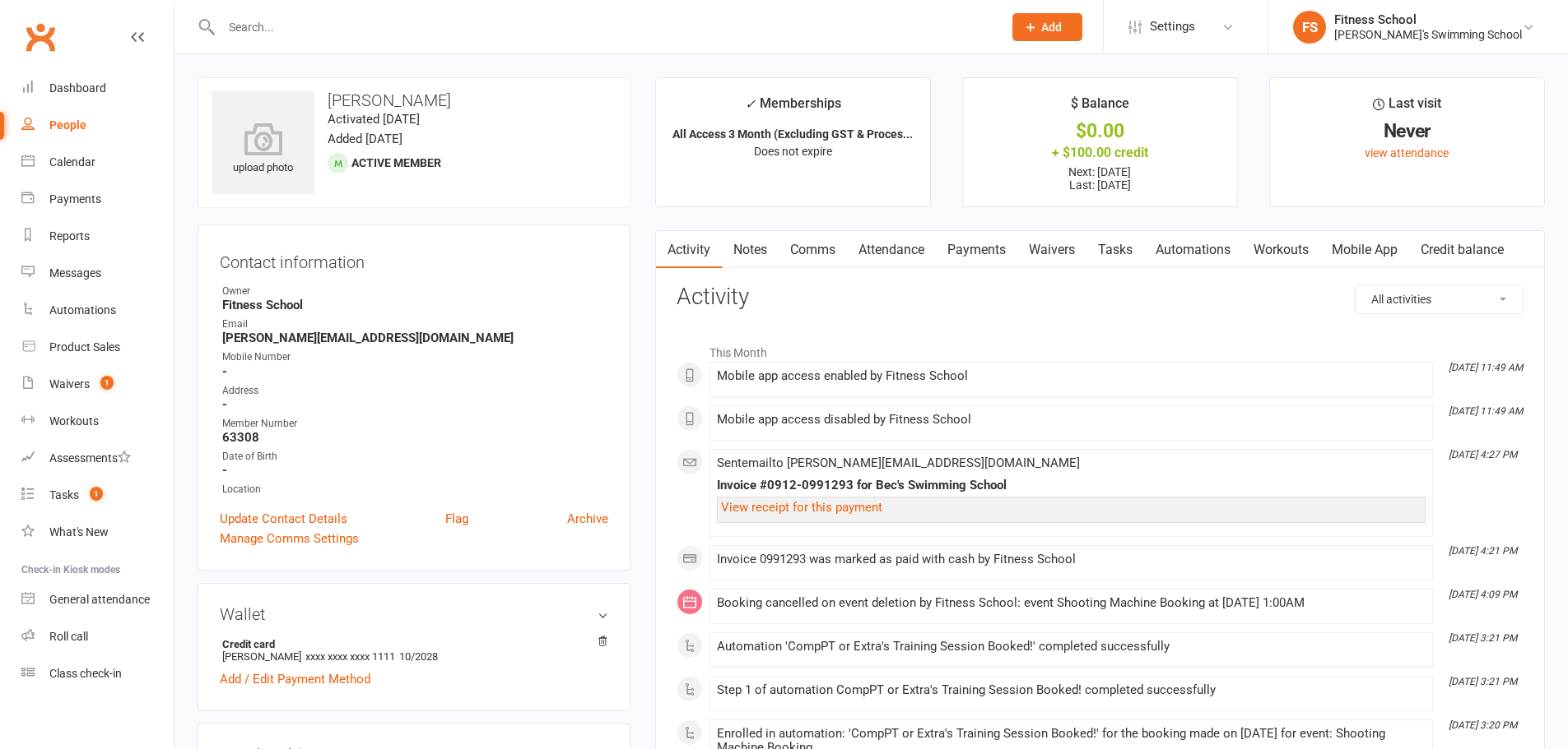
click at [1231, 246] on link "Automations" at bounding box center [1193, 250] width 98 height 38
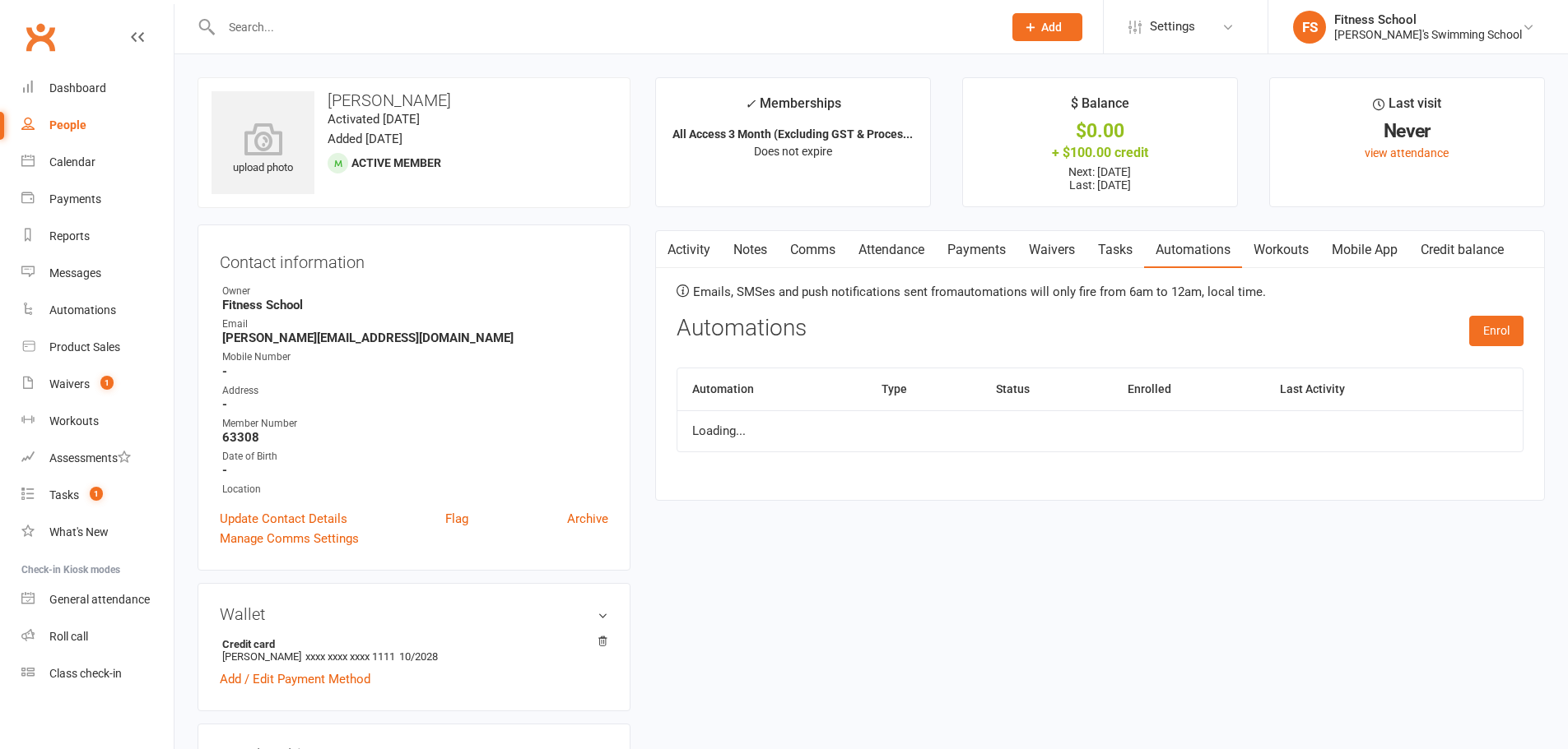
click at [1280, 246] on link "Workouts" at bounding box center [1280, 250] width 78 height 38
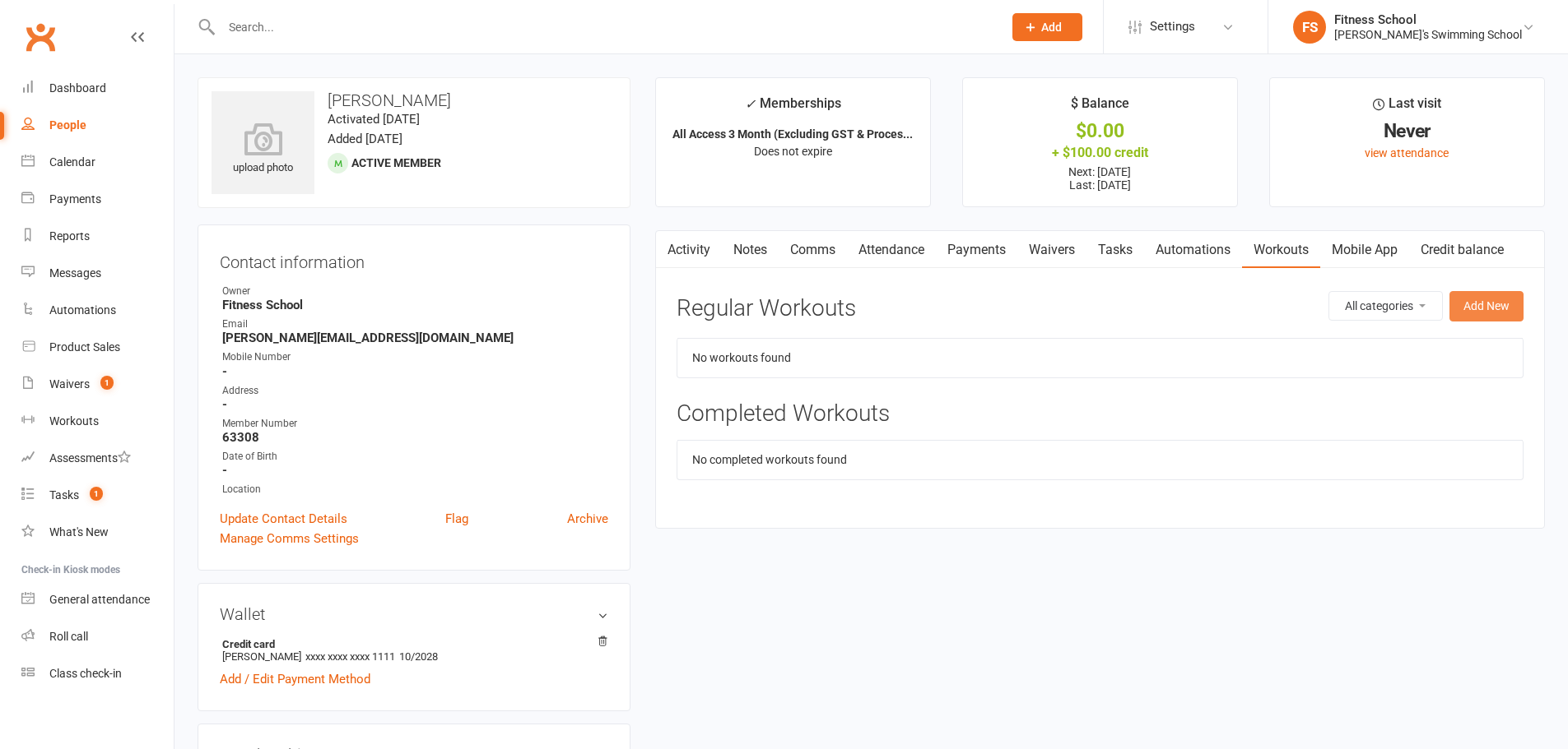
click at [1476, 301] on button "Add New" at bounding box center [1486, 306] width 74 height 29
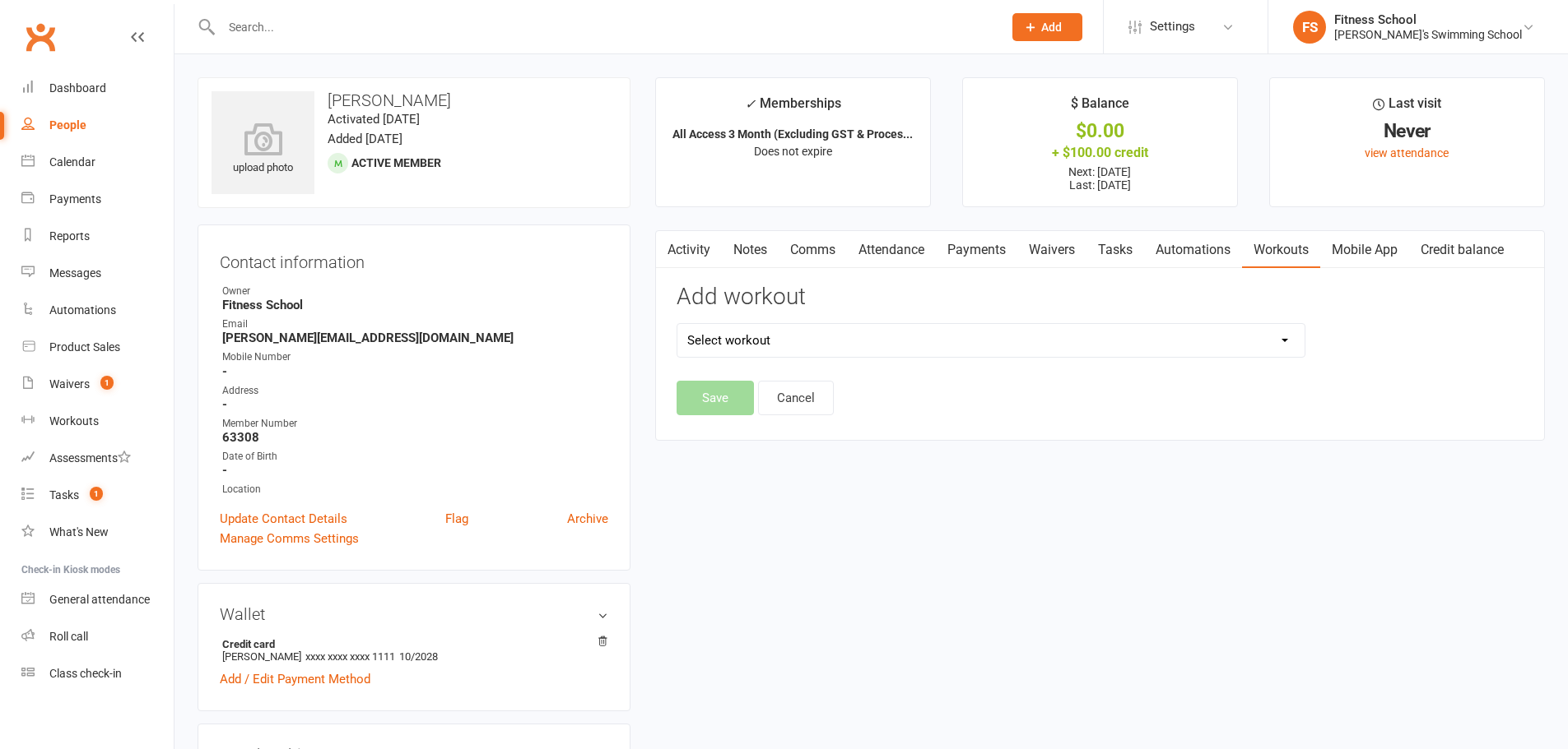
click at [829, 344] on select "Select workout Test" at bounding box center [991, 341] width 627 height 33
select select "449"
click at [678, 324] on select "Select workout Test" at bounding box center [991, 341] width 627 height 33
click at [758, 405] on button "Cancel" at bounding box center [796, 397] width 76 height 34
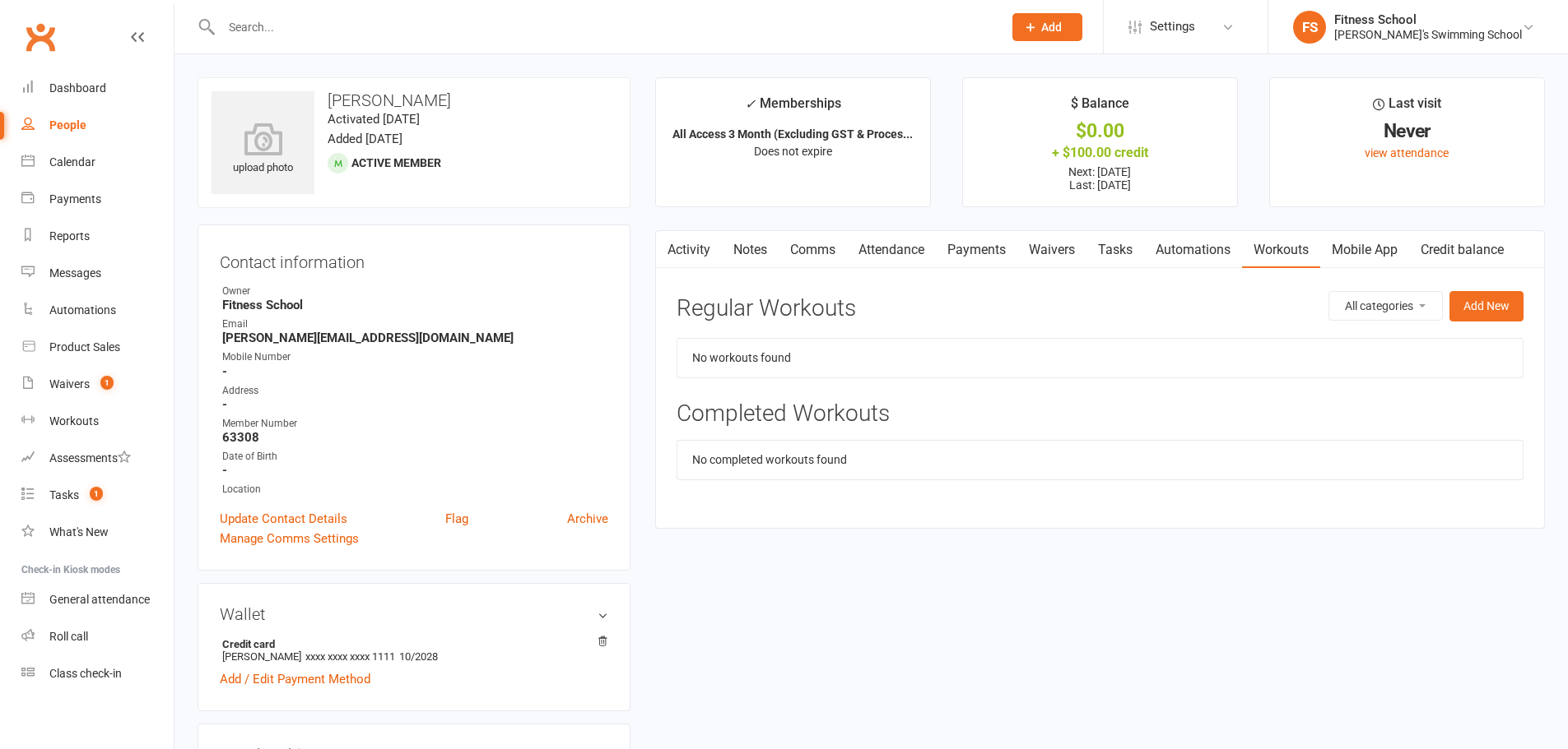
click at [1176, 376] on td "No workouts found" at bounding box center [1100, 357] width 845 height 40
click at [1375, 298] on select "All categories Test" at bounding box center [1385, 306] width 112 height 28
select select "39"
click at [1329, 292] on select "All categories Test" at bounding box center [1385, 306] width 112 height 28
click at [1160, 250] on link "Automations" at bounding box center [1193, 250] width 98 height 38
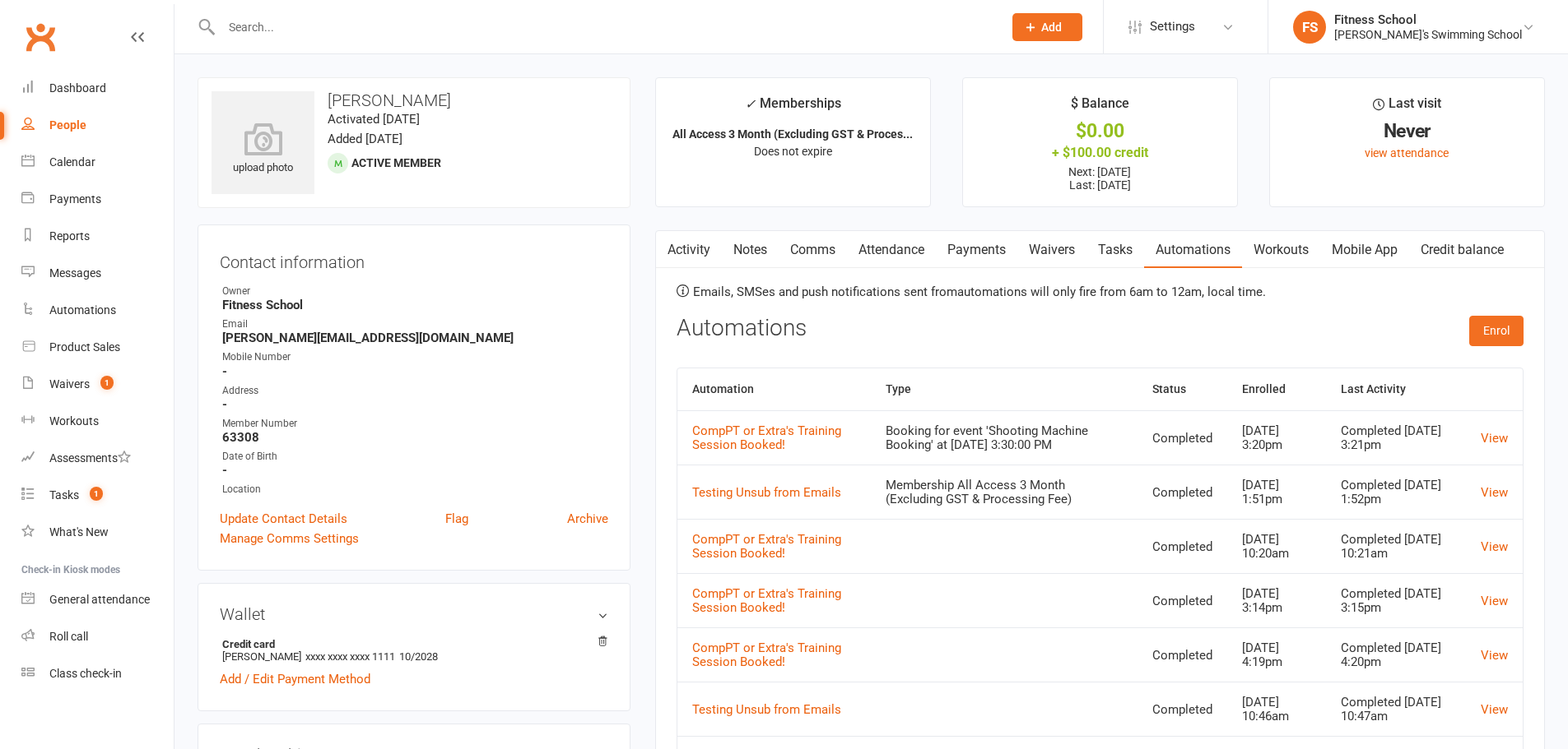
click at [1269, 257] on link "Workouts" at bounding box center [1280, 250] width 78 height 38
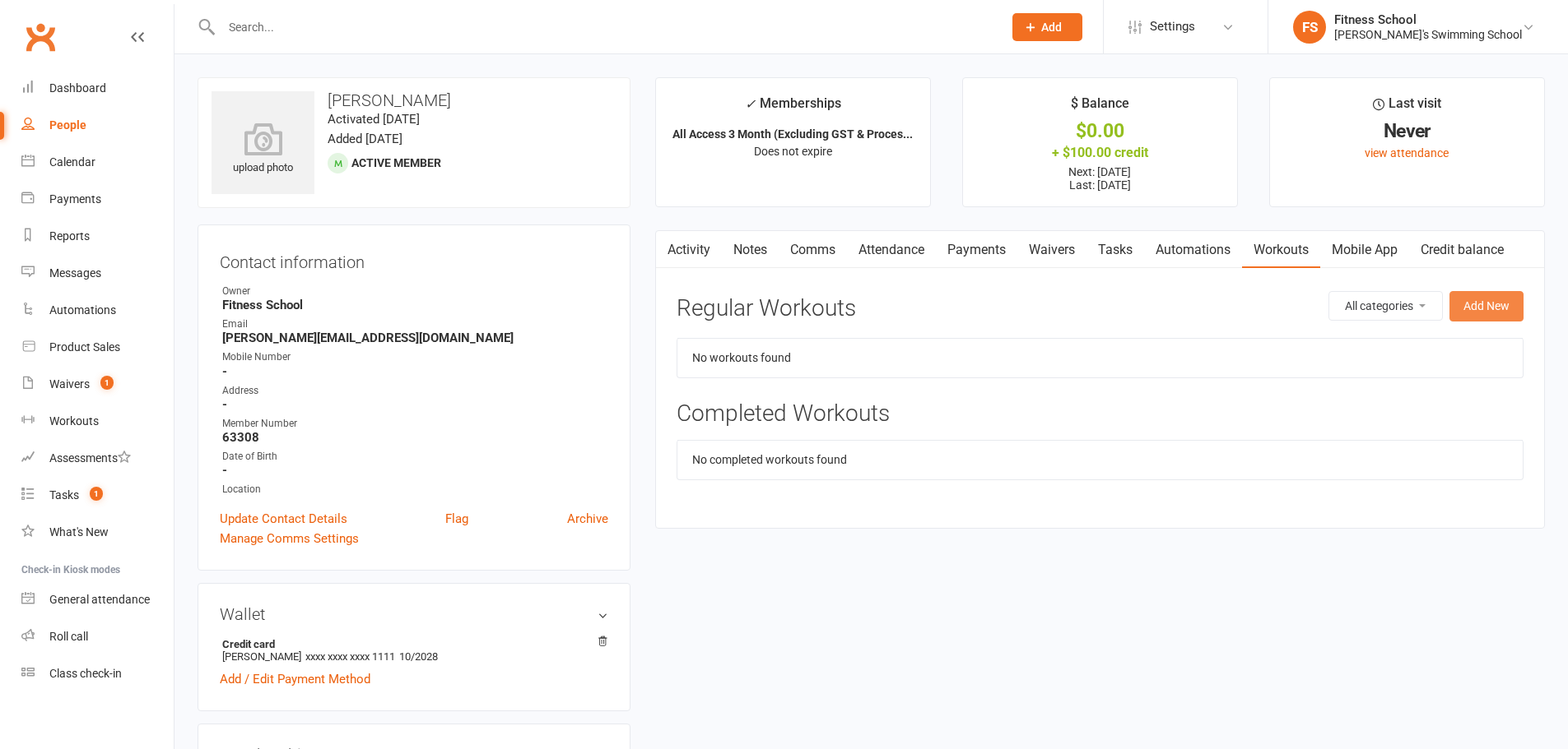
click at [1501, 304] on button "Add New" at bounding box center [1486, 306] width 74 height 29
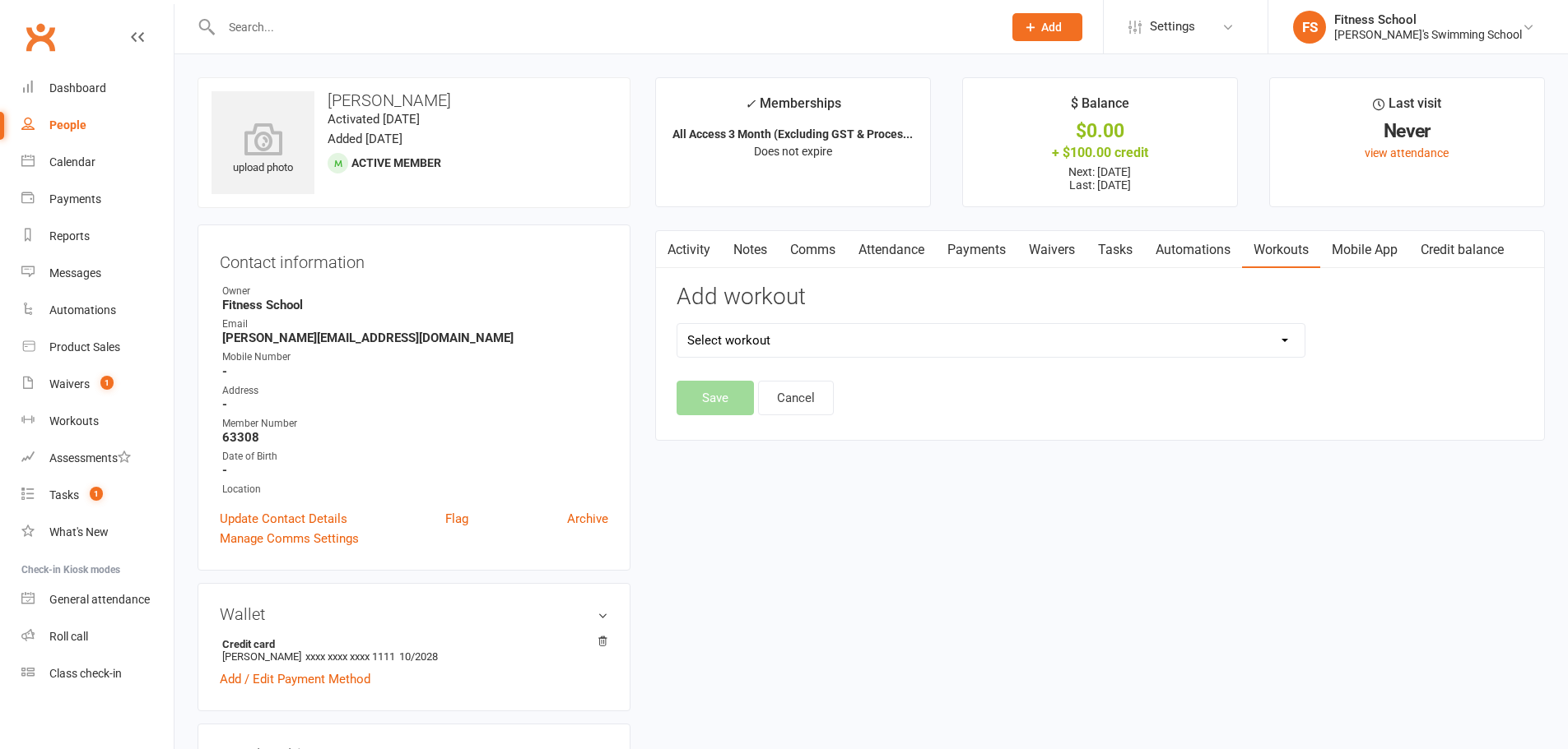
click at [831, 346] on select "Select workout Test" at bounding box center [991, 341] width 627 height 33
select select "449"
click at [678, 324] on select "Select workout Test" at bounding box center [991, 341] width 627 height 33
click at [705, 390] on button "Save" at bounding box center [715, 397] width 77 height 34
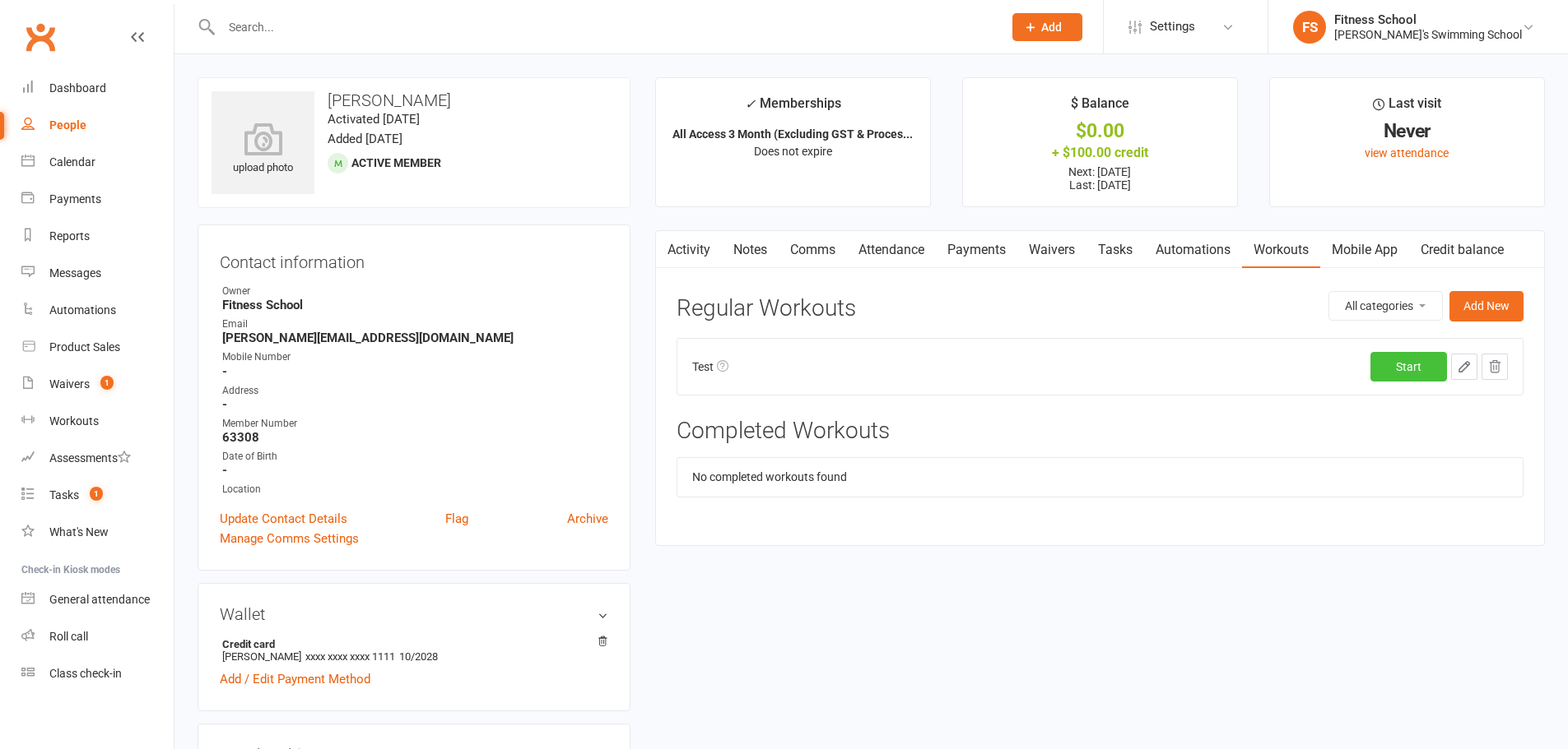
click at [1407, 361] on link "Start" at bounding box center [1409, 367] width 77 height 29
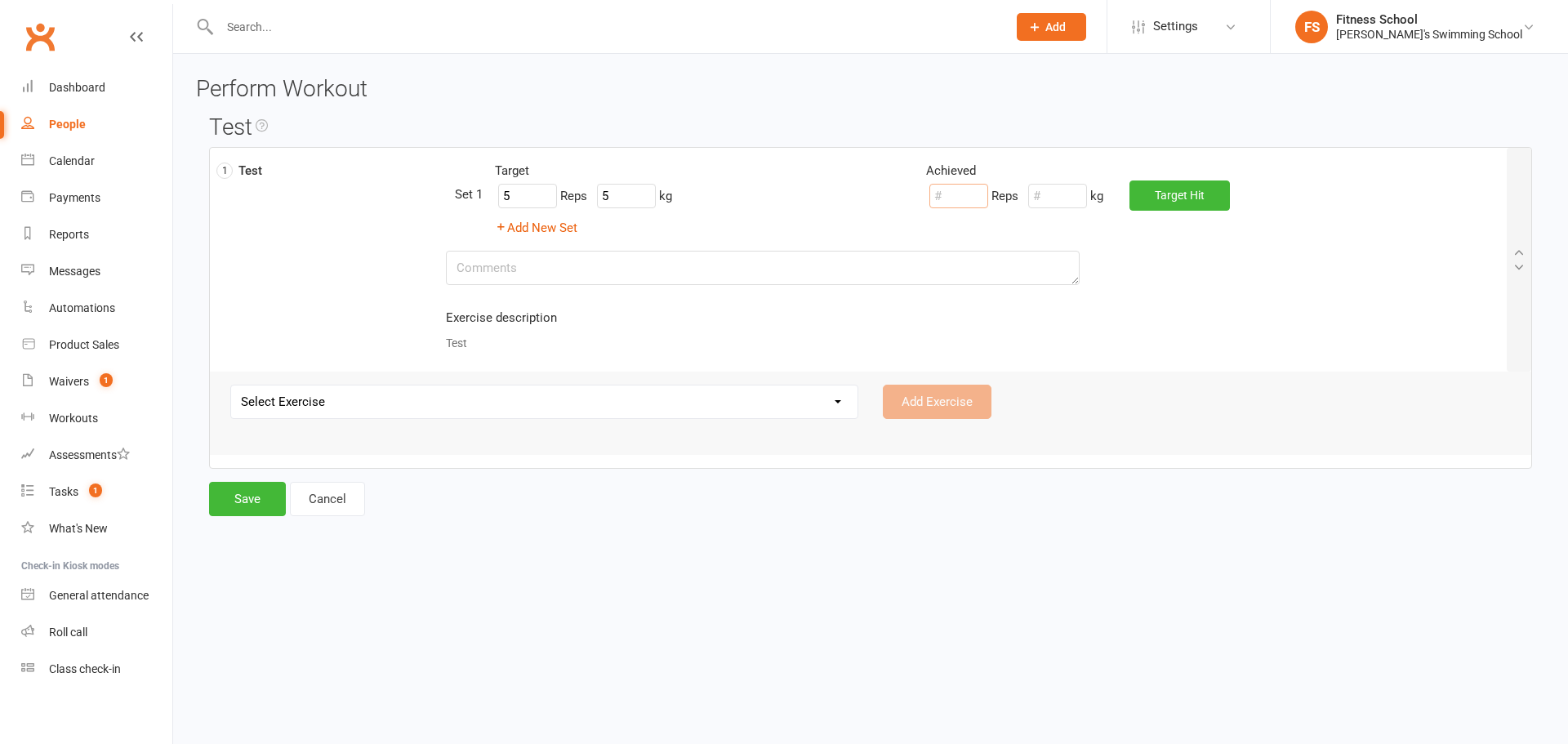
click at [941, 202] on input "number" at bounding box center [959, 196] width 59 height 25
type input "5"
click at [1062, 191] on input "5" at bounding box center [1058, 196] width 59 height 25
type input "5"
click at [248, 491] on button "Save" at bounding box center [248, 499] width 77 height 34
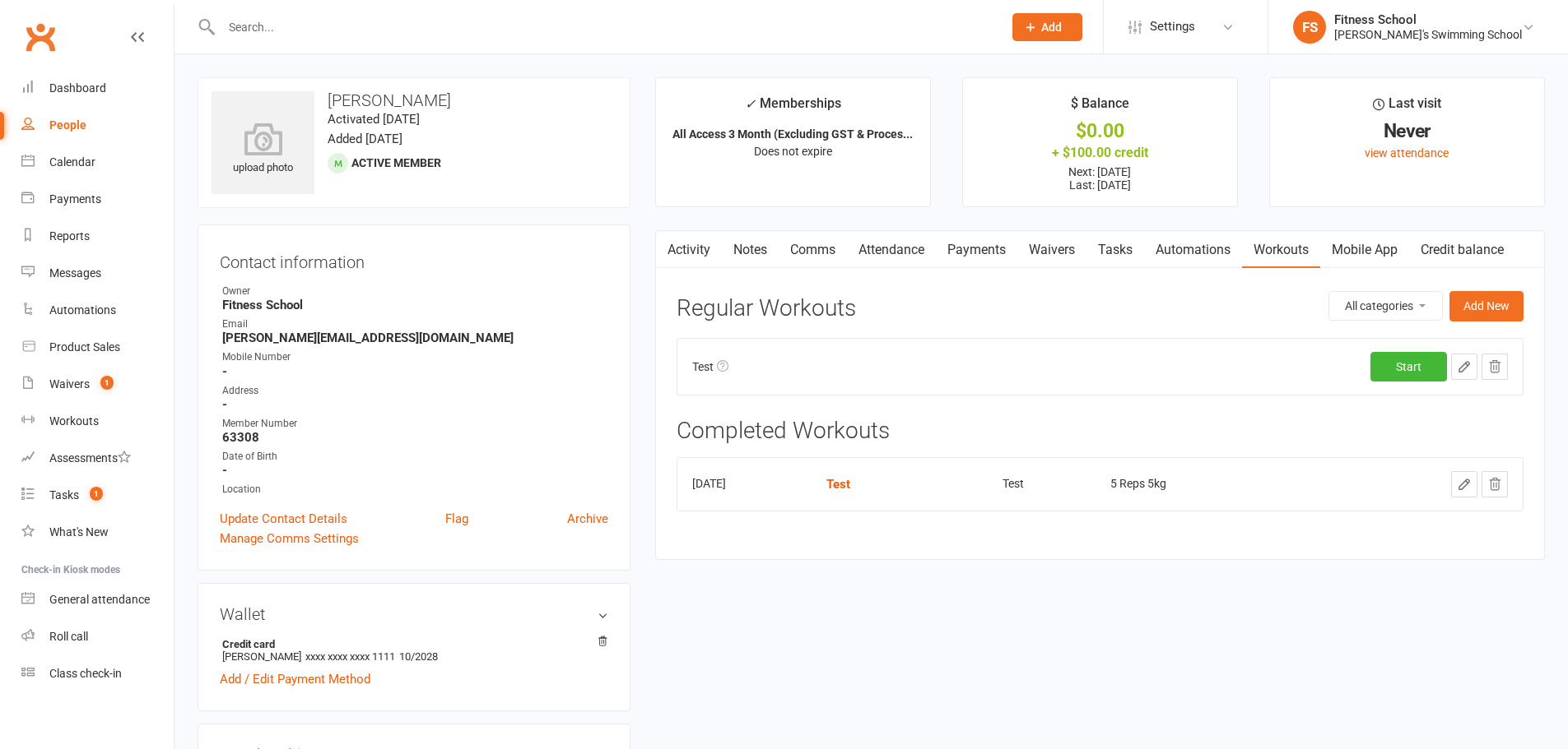
click at [758, 484] on td "[DATE]" at bounding box center [745, 484] width 135 height 53
